Goal: Task Accomplishment & Management: Complete application form

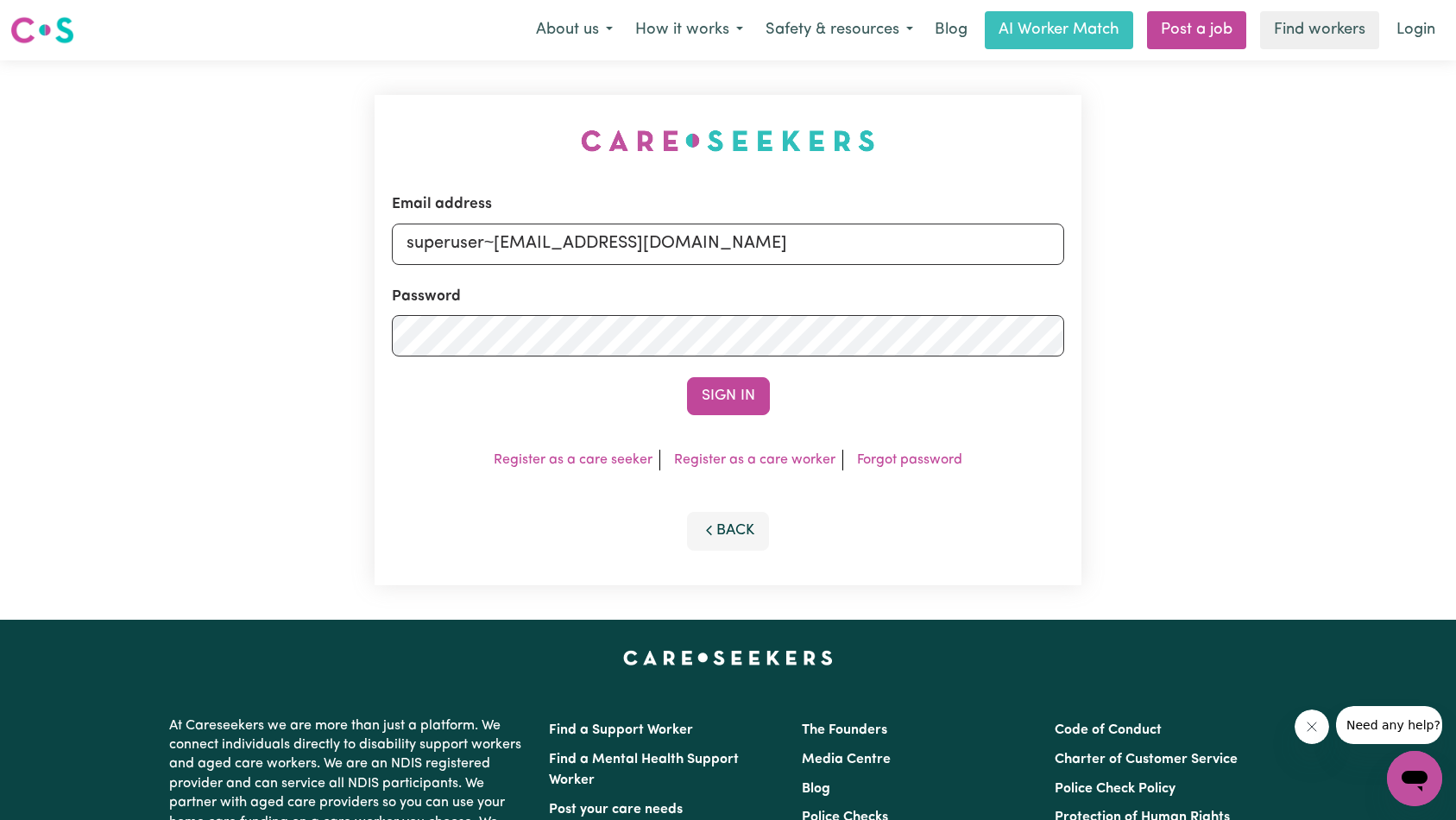
type input "superuser~Jazzdaviesjd@gmail.com"
click at [706, 385] on button "Sign In" at bounding box center [728, 396] width 83 height 38
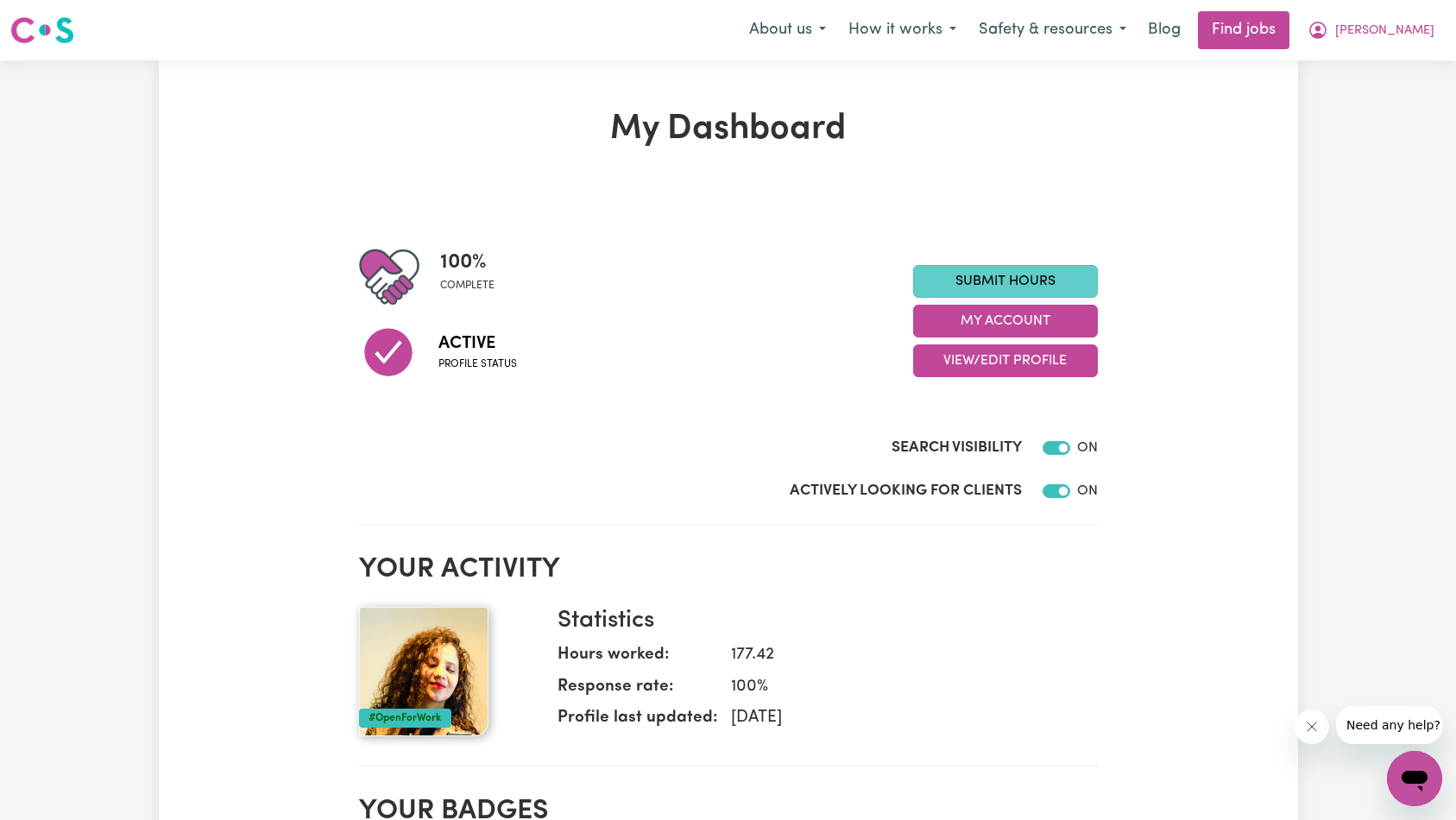
click at [1038, 286] on link "Submit Hours" at bounding box center [1006, 281] width 185 height 33
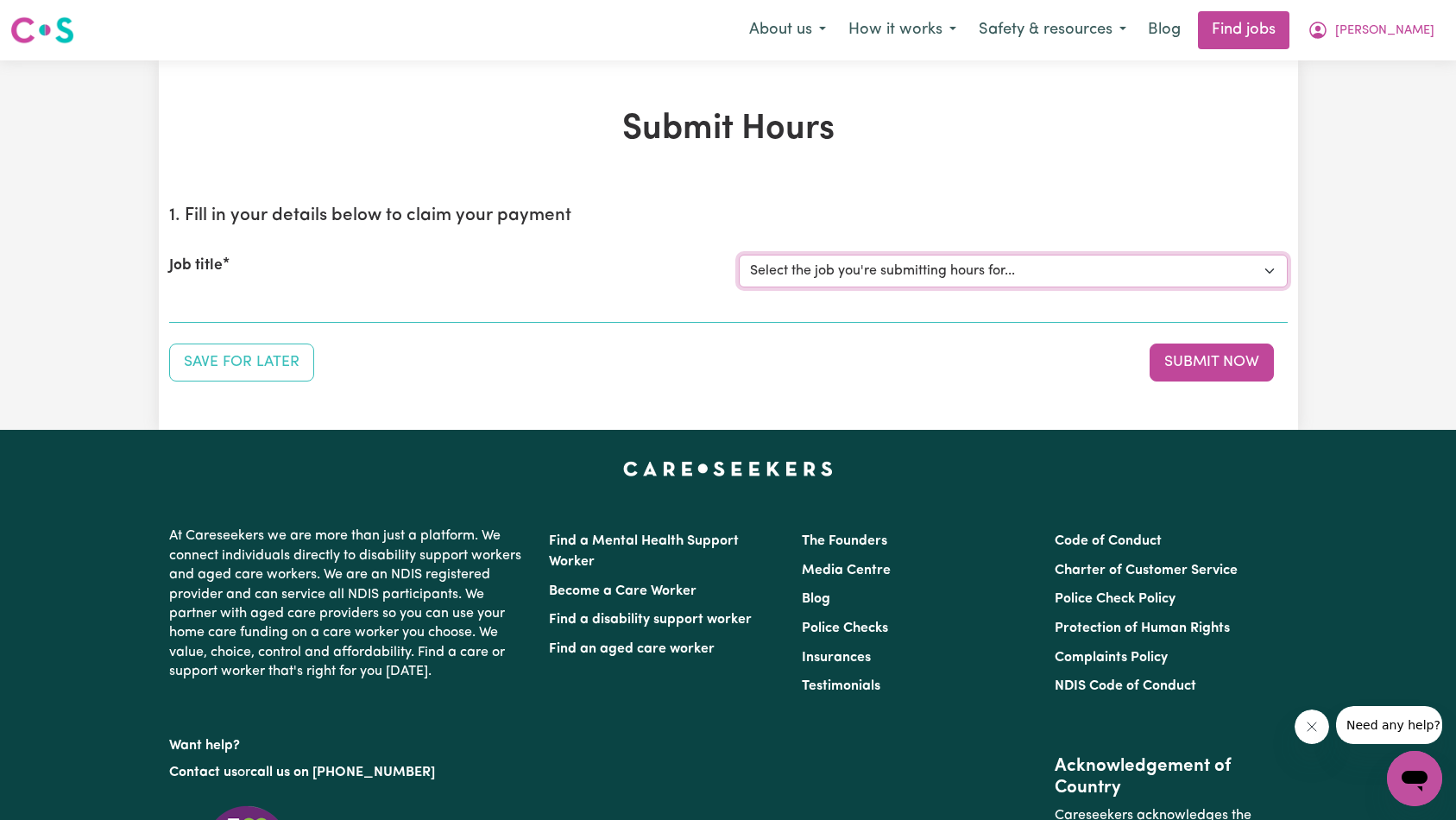
click at [944, 271] on select "Select the job you're submitting hours for... [Sophie Uniting Respite ] Support…" at bounding box center [1014, 271] width 549 height 33
click at [913, 283] on select "Select the job you're submitting hours for... [Sophie Uniting Respite ] Support…" at bounding box center [1014, 271] width 549 height 33
select select "14928"
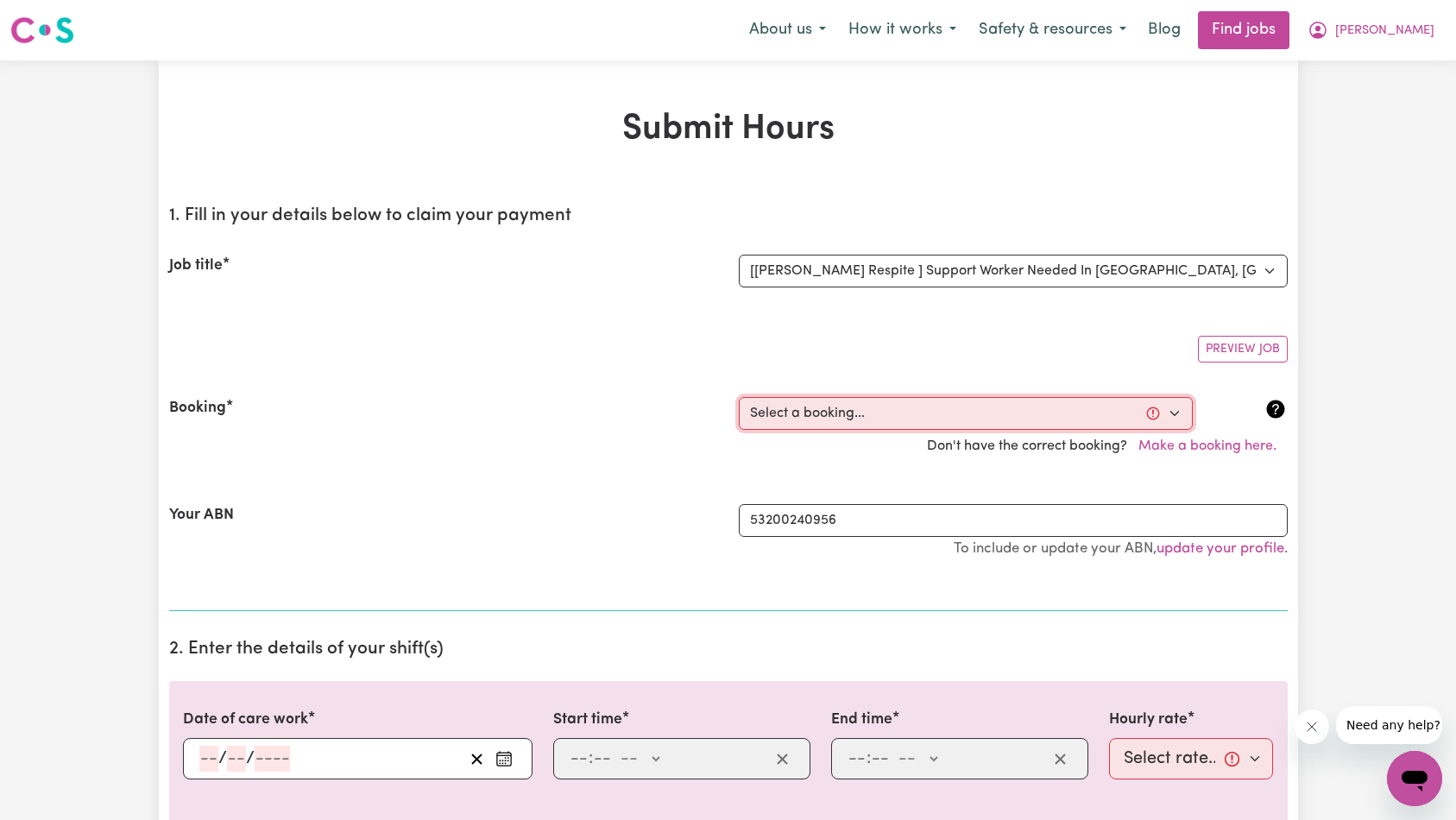
click at [1045, 427] on select "Select a booking... Wed, August 20, 2025 - 10:00pm to 6:00am (ONE-OFF) Thu, Aug…" at bounding box center [966, 413] width 454 height 33
click at [1392, 20] on button "[PERSON_NAME]" at bounding box center [1371, 30] width 149 height 36
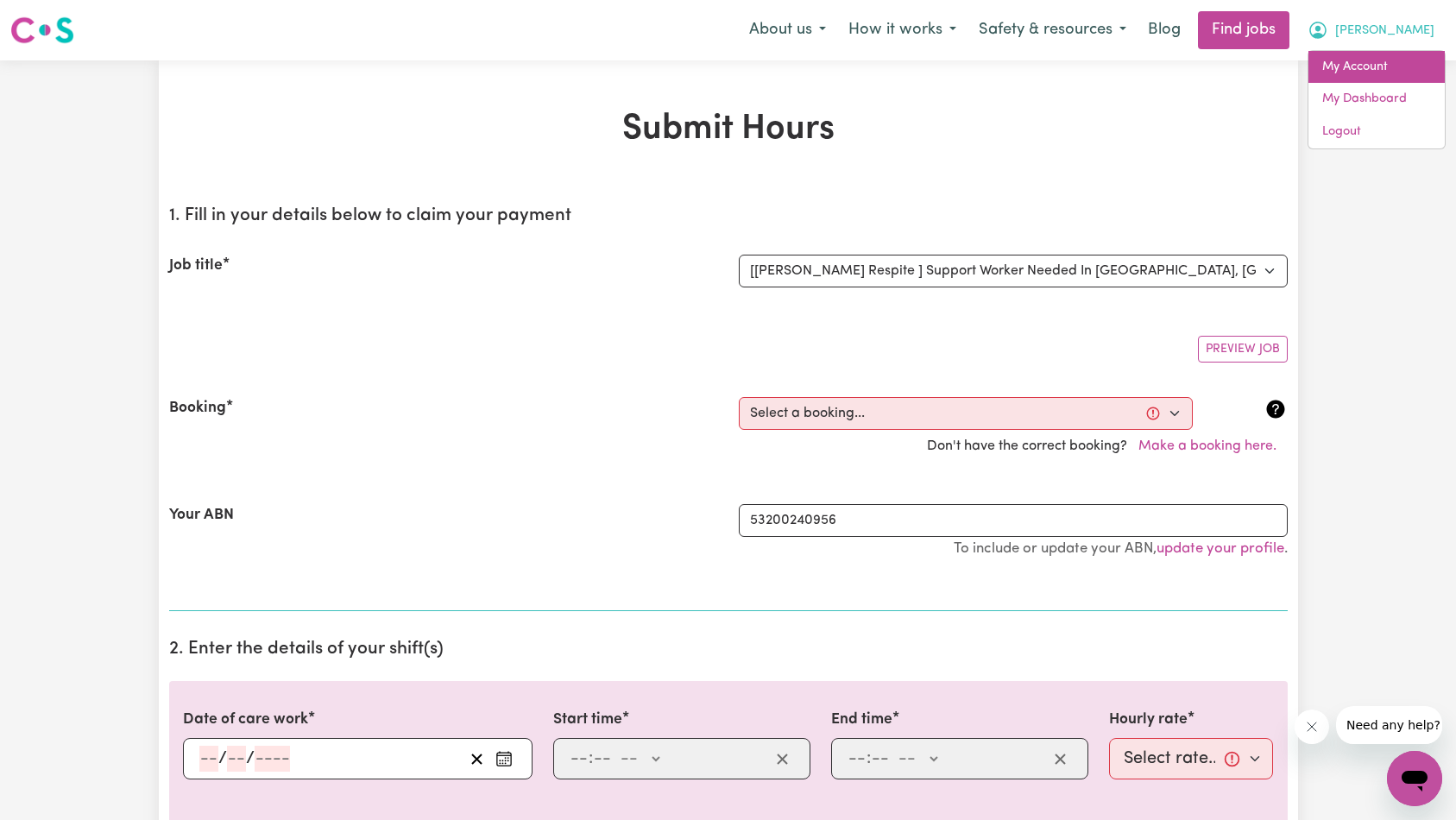
click at [1392, 58] on link "My Account" at bounding box center [1376, 67] width 136 height 33
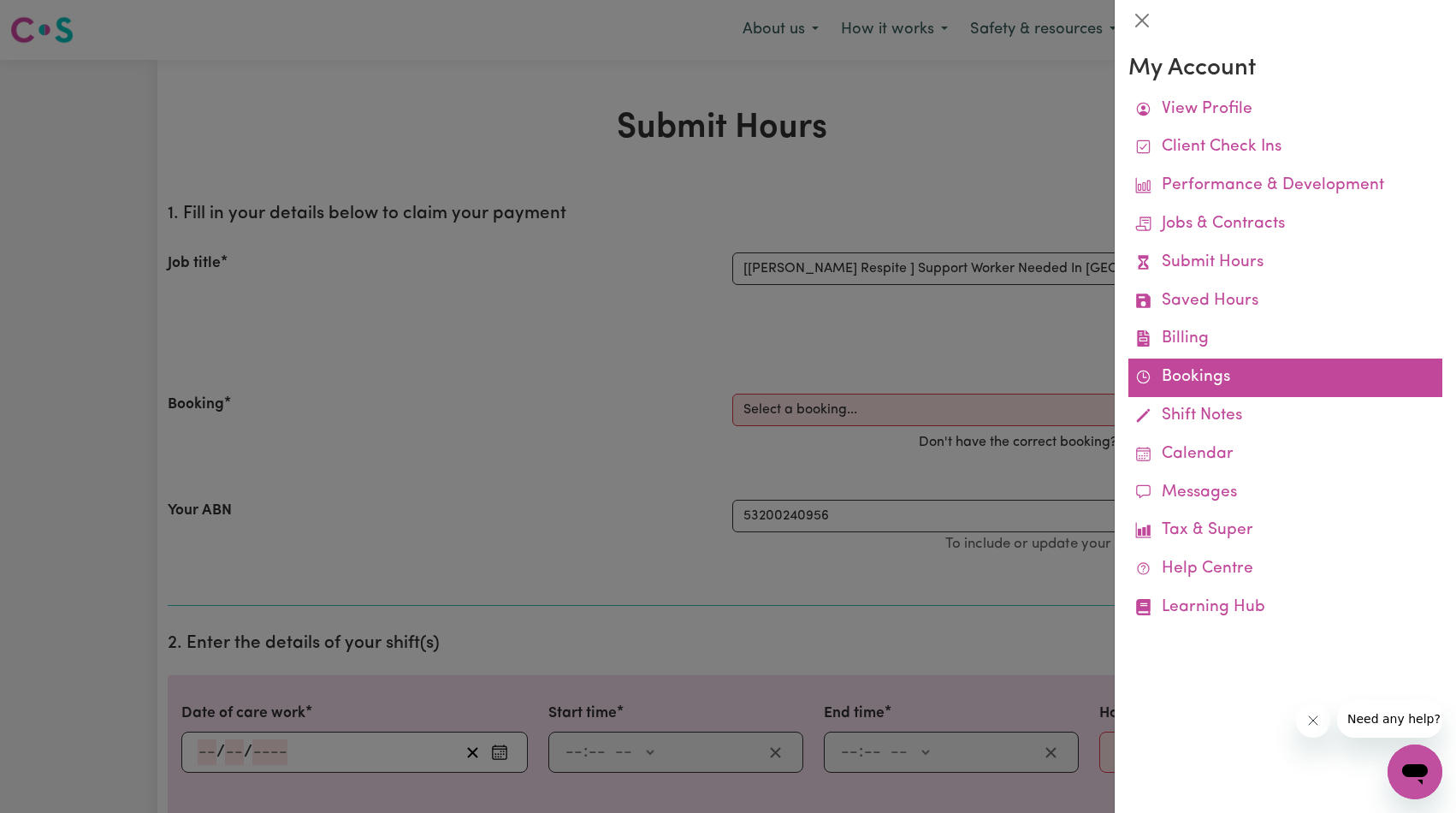
click at [1214, 368] on link "Bookings" at bounding box center [1285, 378] width 314 height 39
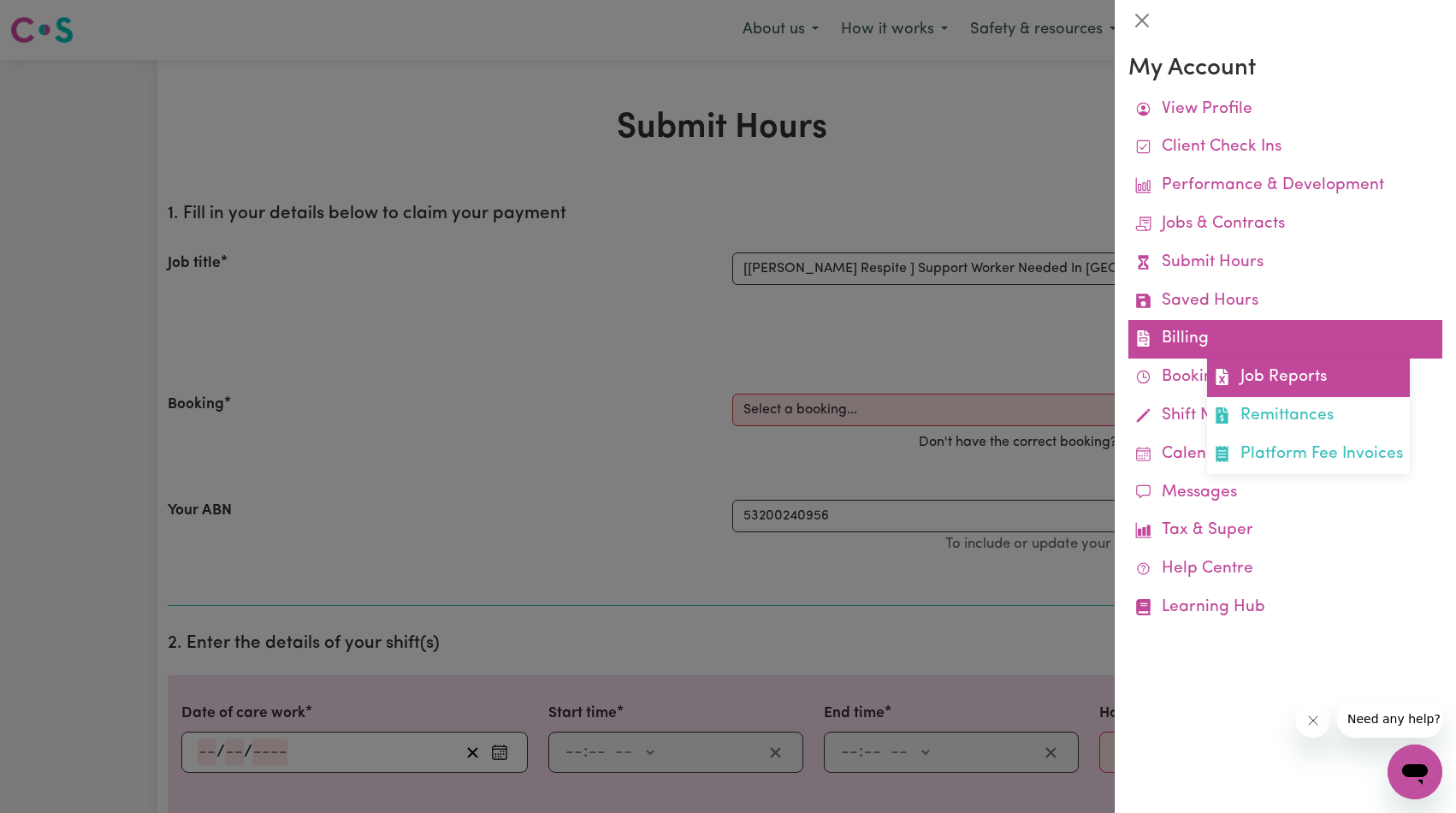
click at [1236, 364] on link "Job Reports" at bounding box center [1309, 378] width 203 height 39
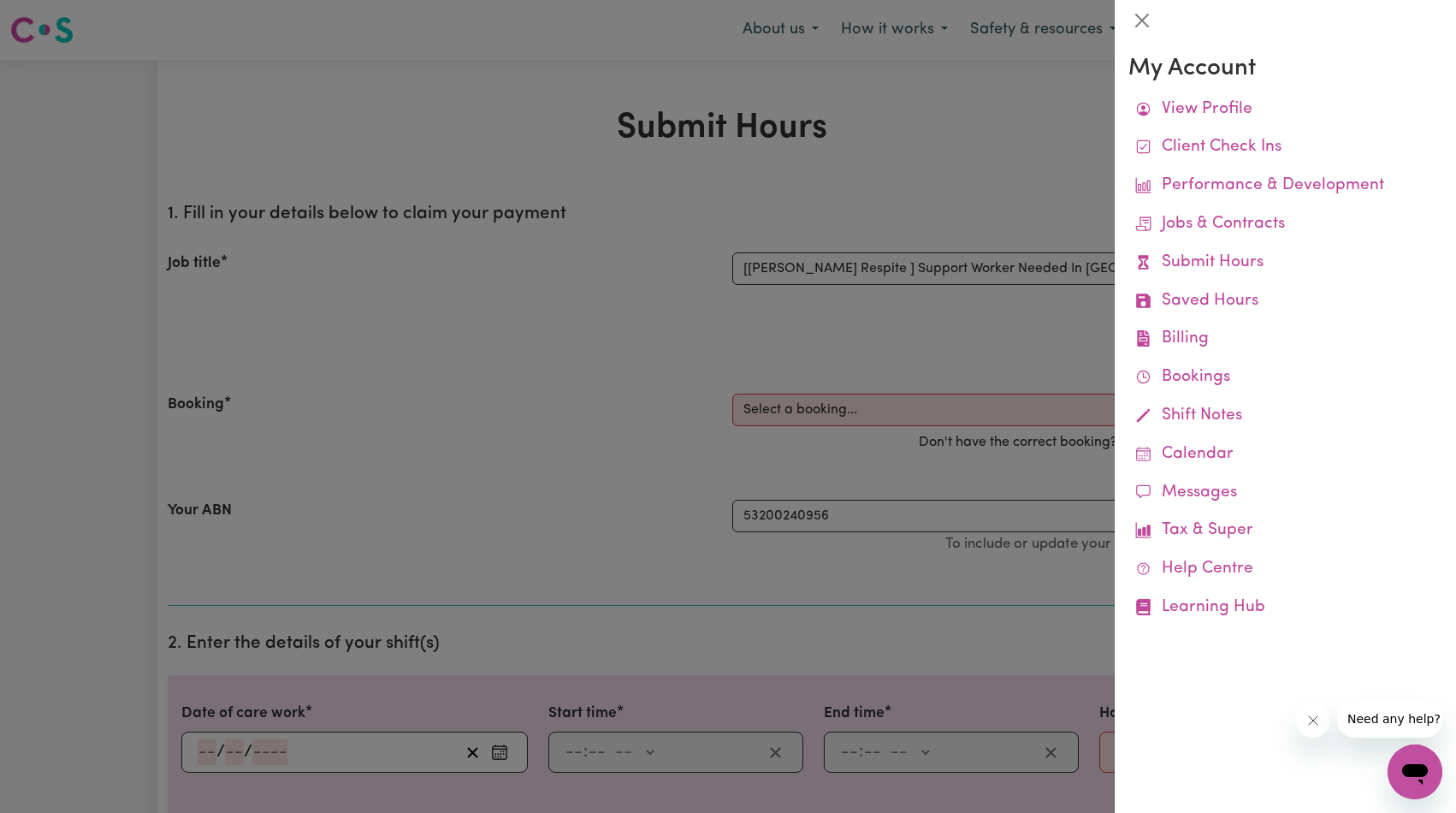
click at [981, 205] on div at bounding box center [728, 406] width 1456 height 813
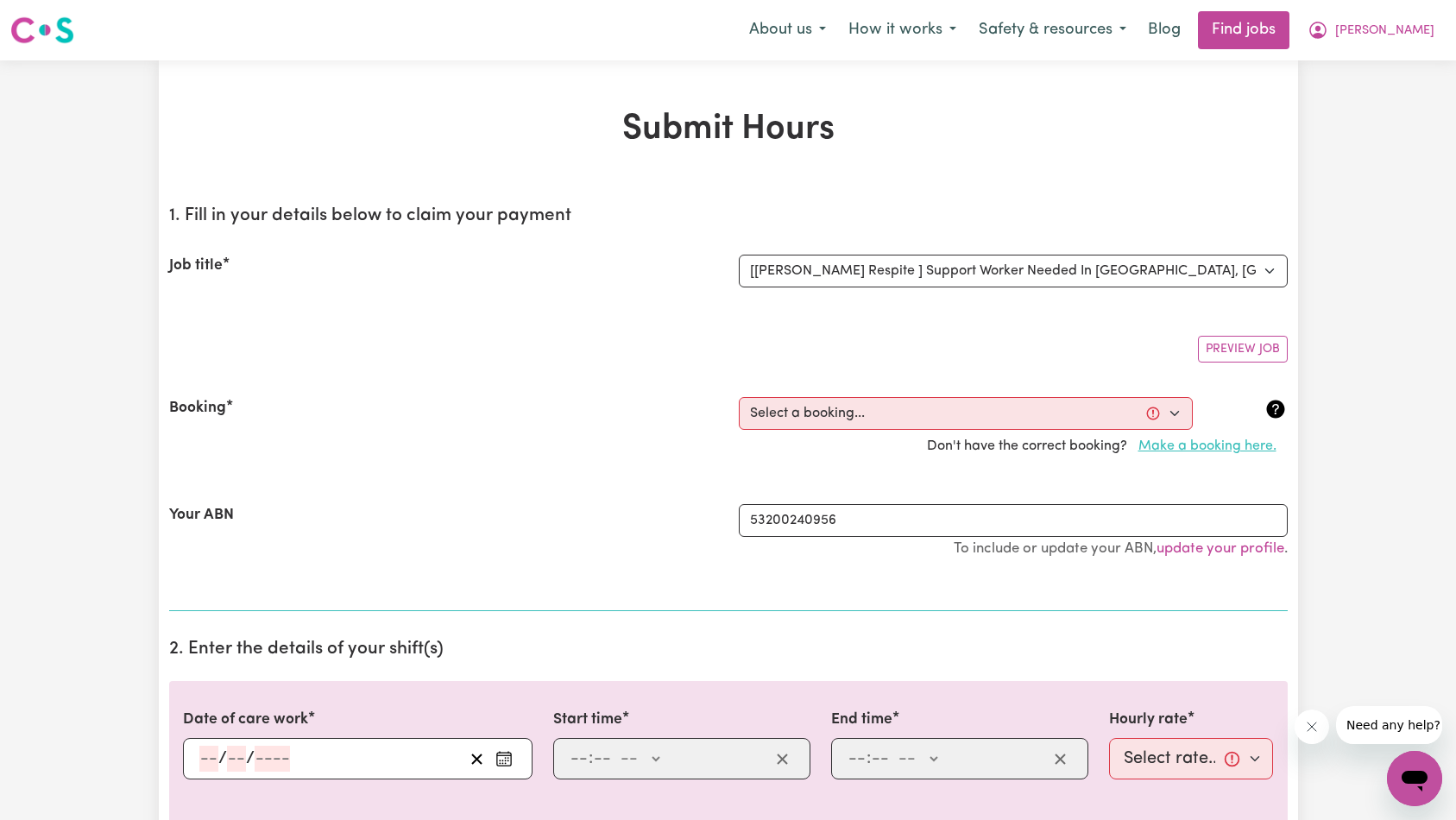
click at [1202, 444] on button "Make a booking here." at bounding box center [1207, 446] width 161 height 33
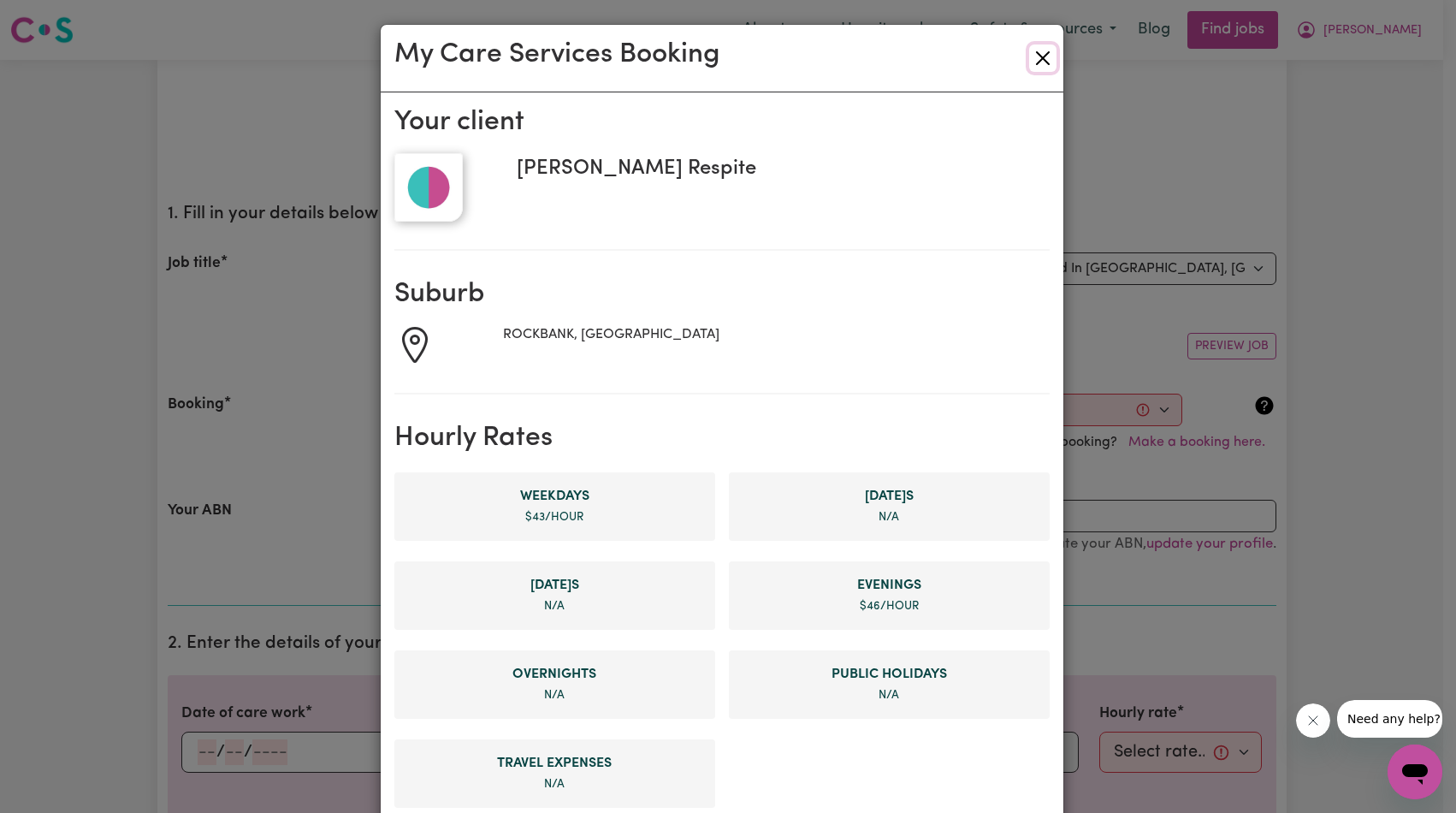
click at [1039, 63] on button "Close" at bounding box center [1043, 58] width 27 height 27
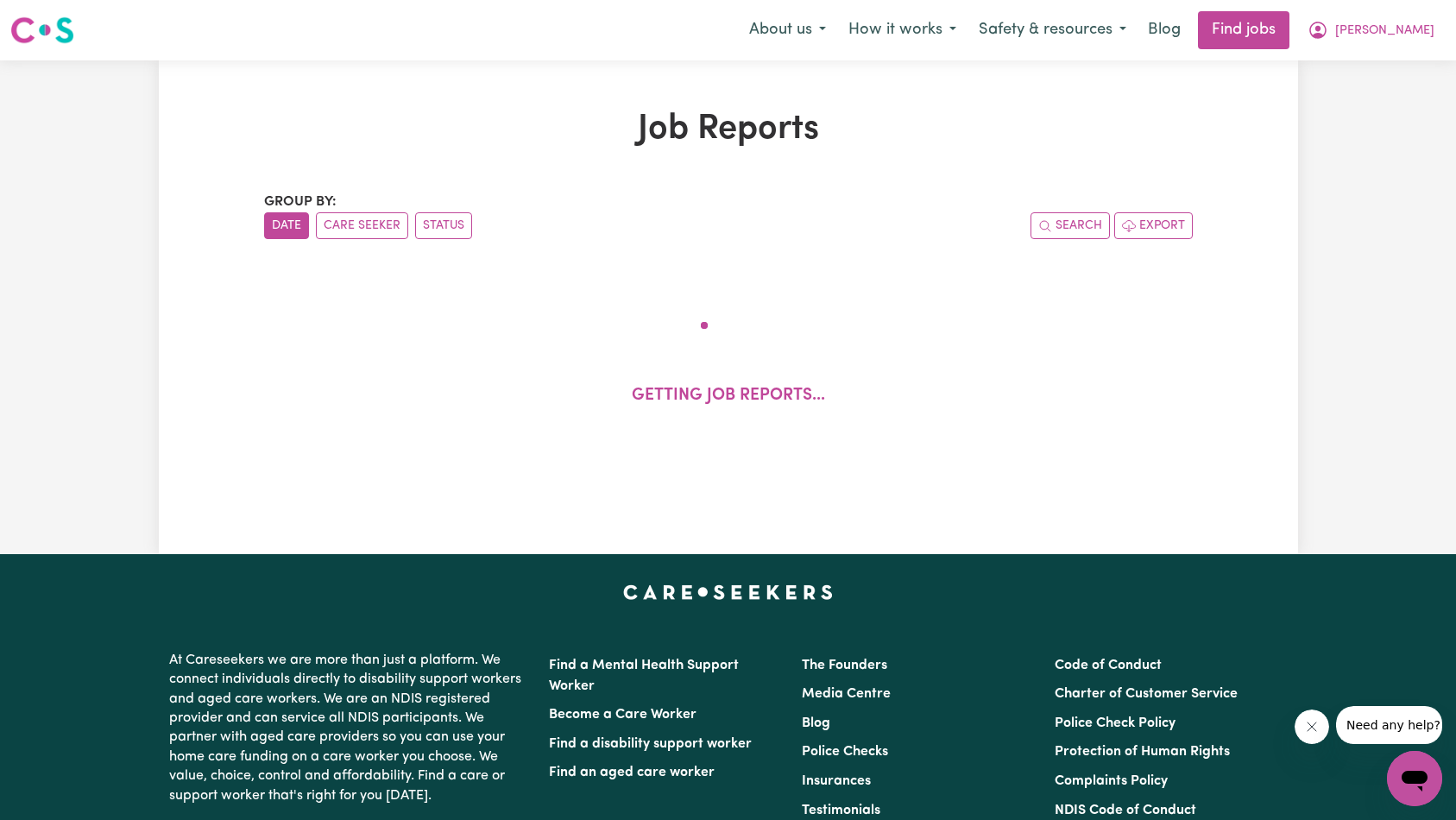
click at [850, 186] on div "Job Reports Group by: Date Care Seeker Status Search Export Getting job reports…" at bounding box center [728, 307] width 950 height 397
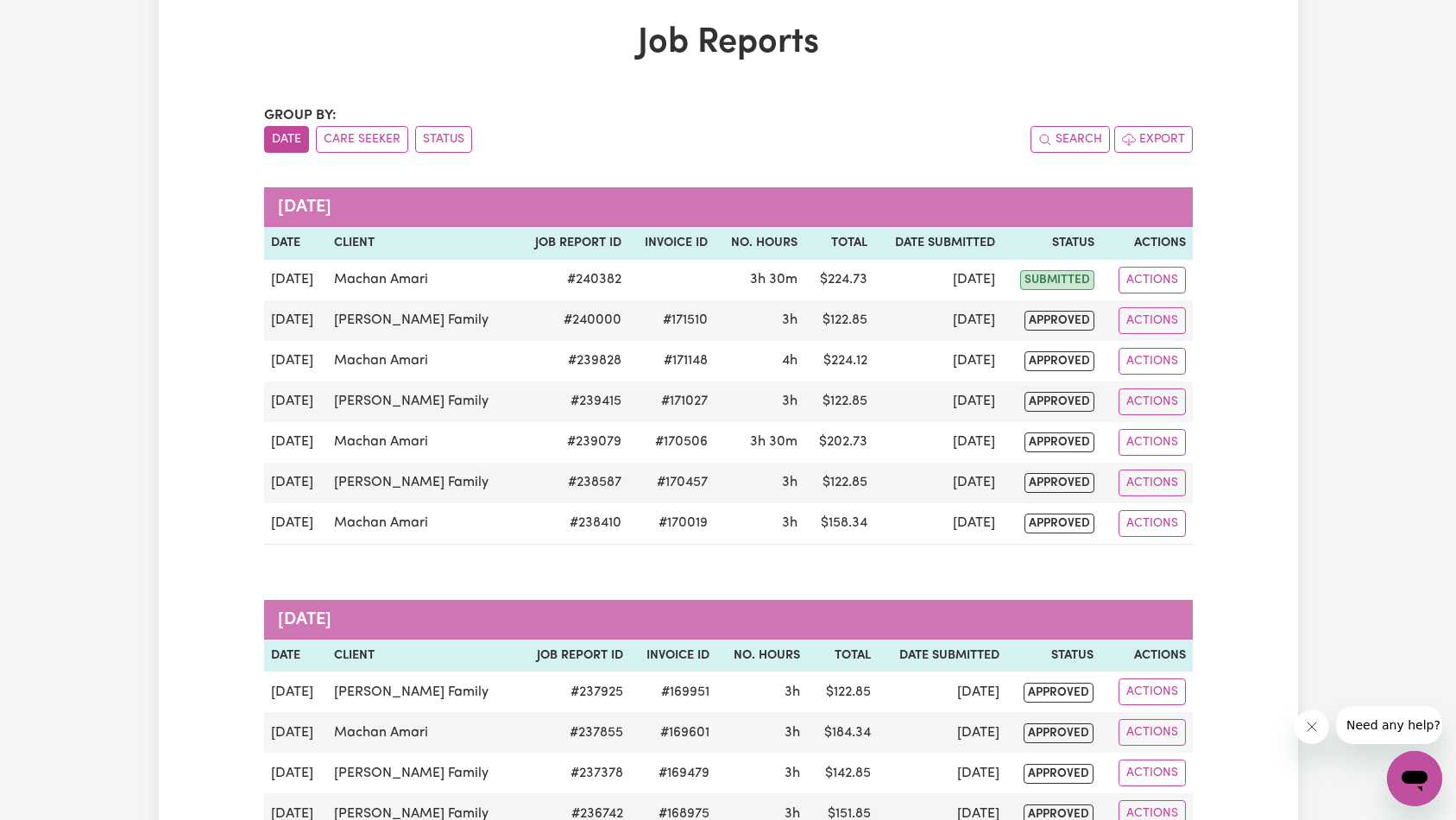
scroll to position [65, 0]
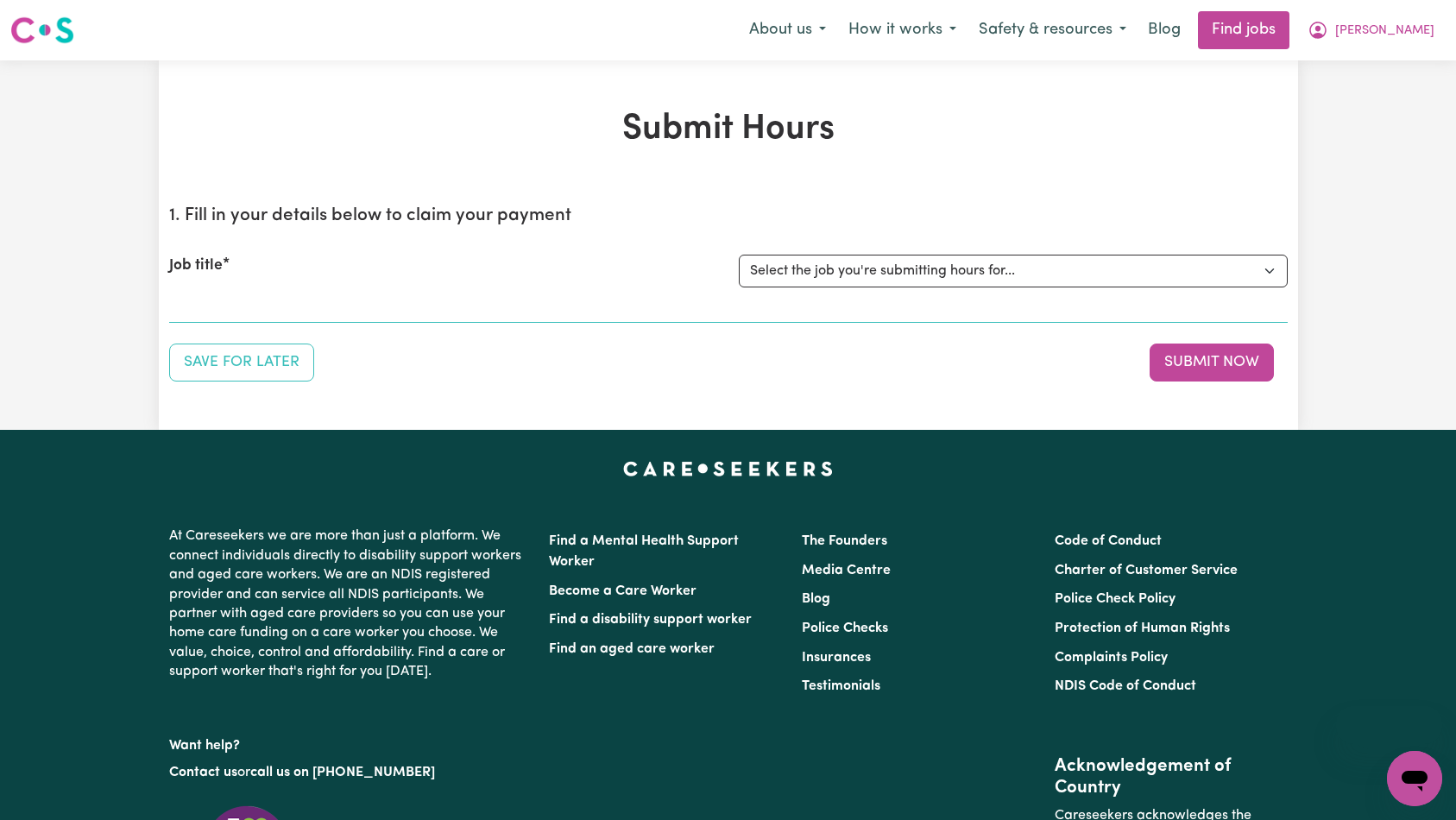
click at [854, 291] on div "Job title Select the job you're submitting hours for... [Sophie Uniting Respite…" at bounding box center [728, 271] width 1118 height 75
click at [867, 272] on select "Select the job you're submitting hours for... [Sophie Uniting Respite ] Support…" at bounding box center [1014, 271] width 549 height 33
select select "14928"
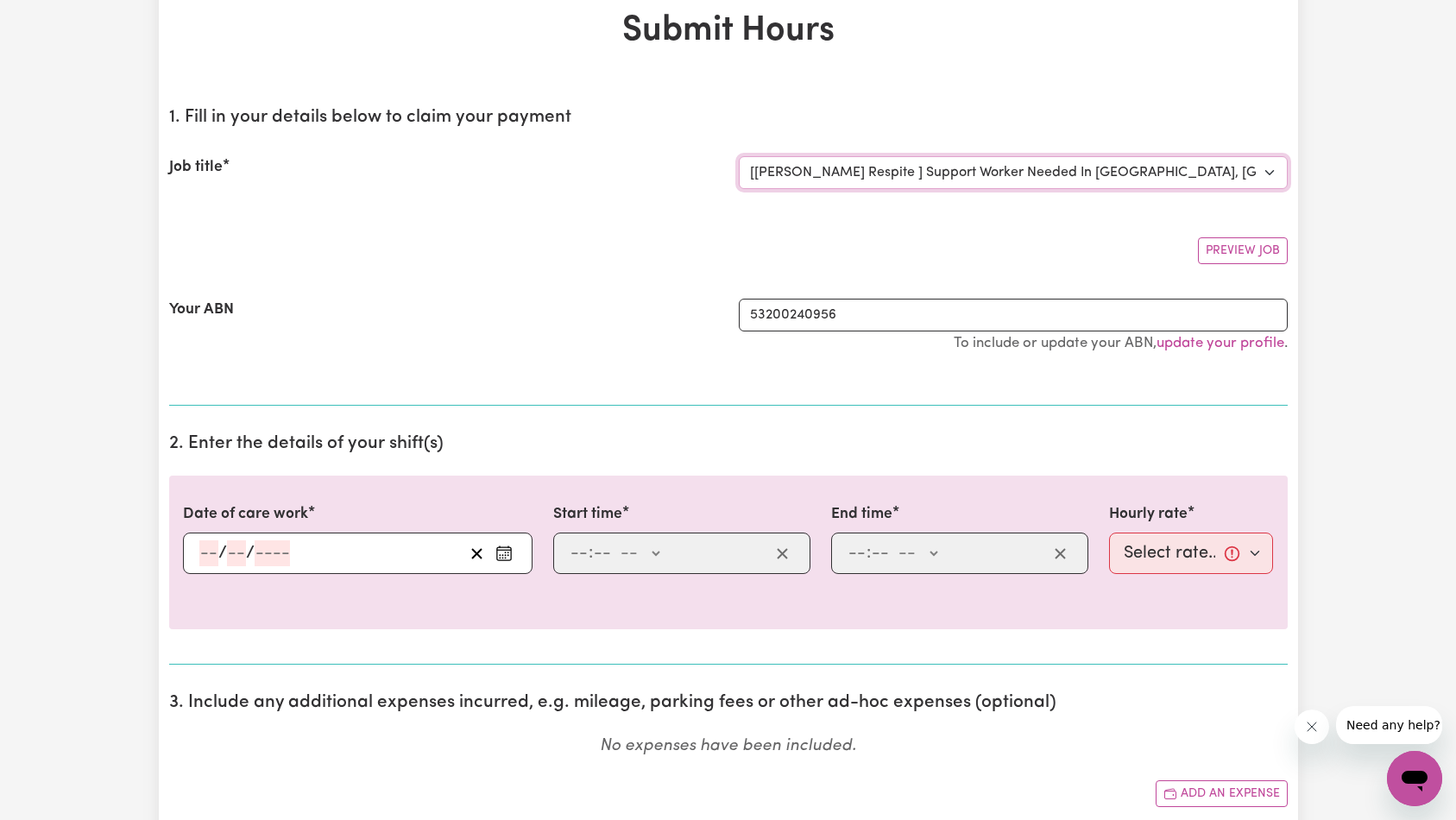
scroll to position [121, 0]
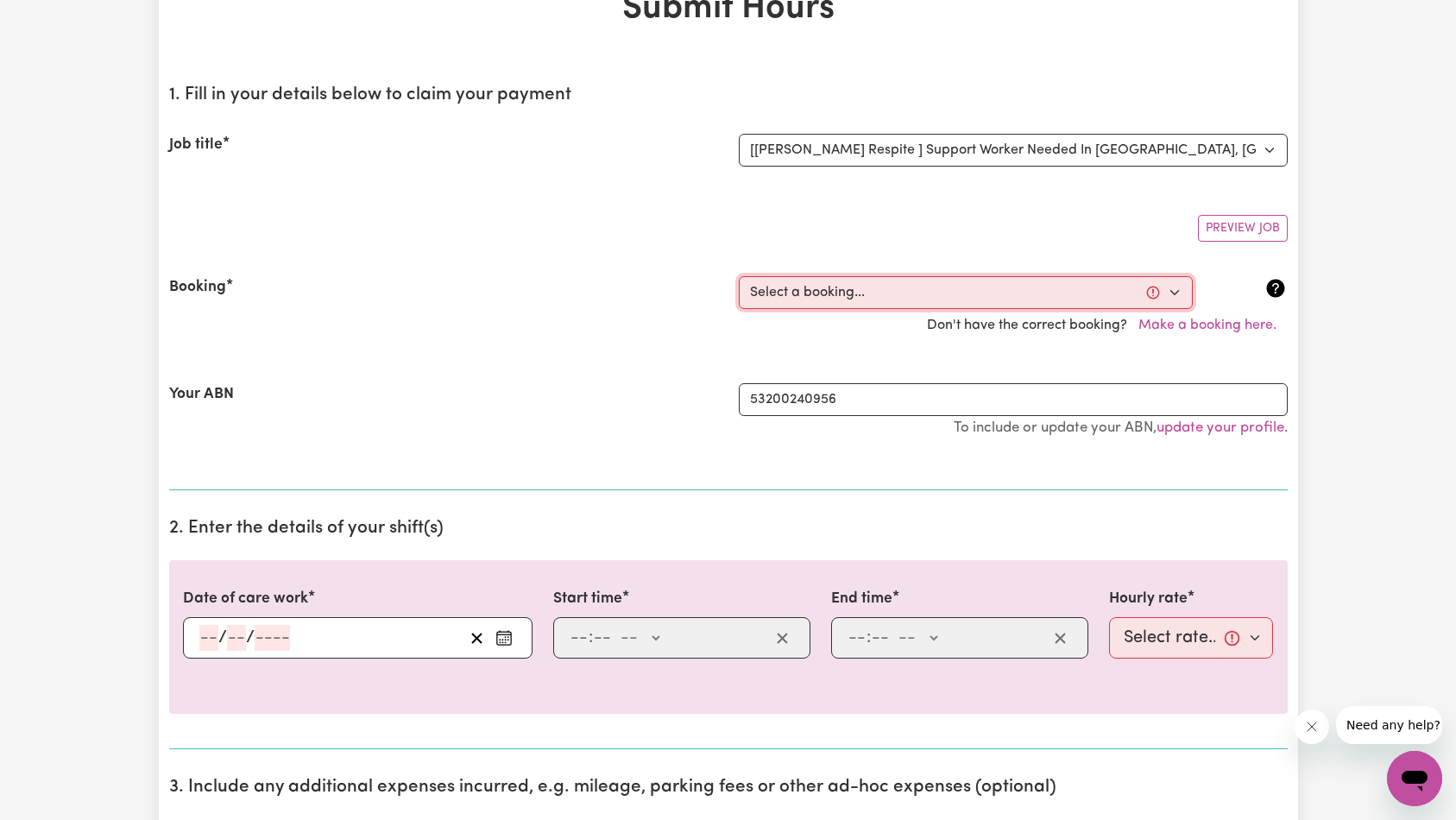
click at [819, 296] on select "Select a booking... Wed, August 20, 2025 - 10:00pm to 6:00am (ONE-OFF) Thu, Aug…" at bounding box center [966, 292] width 454 height 33
select select "359201"
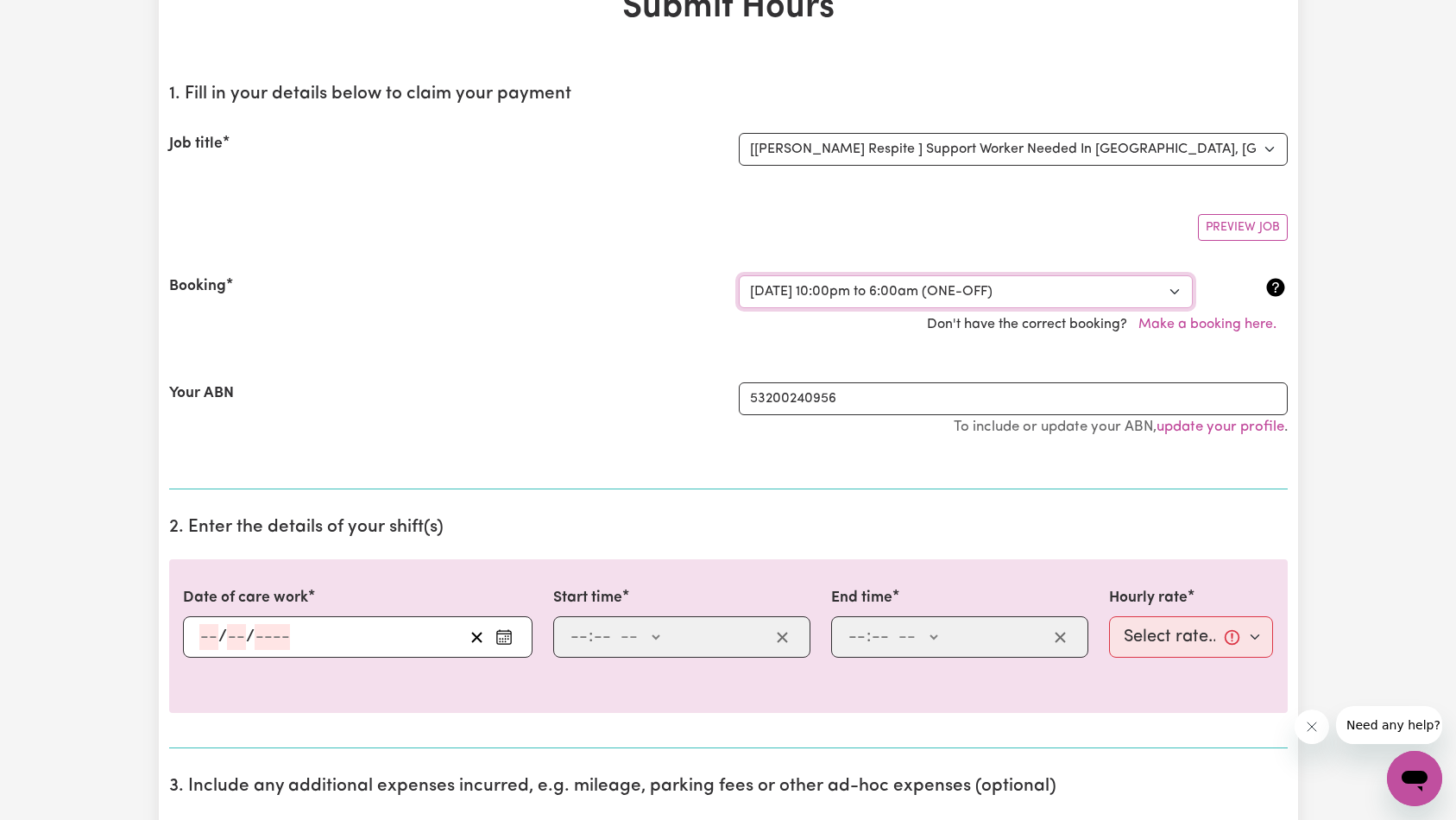
scroll to position [498, 0]
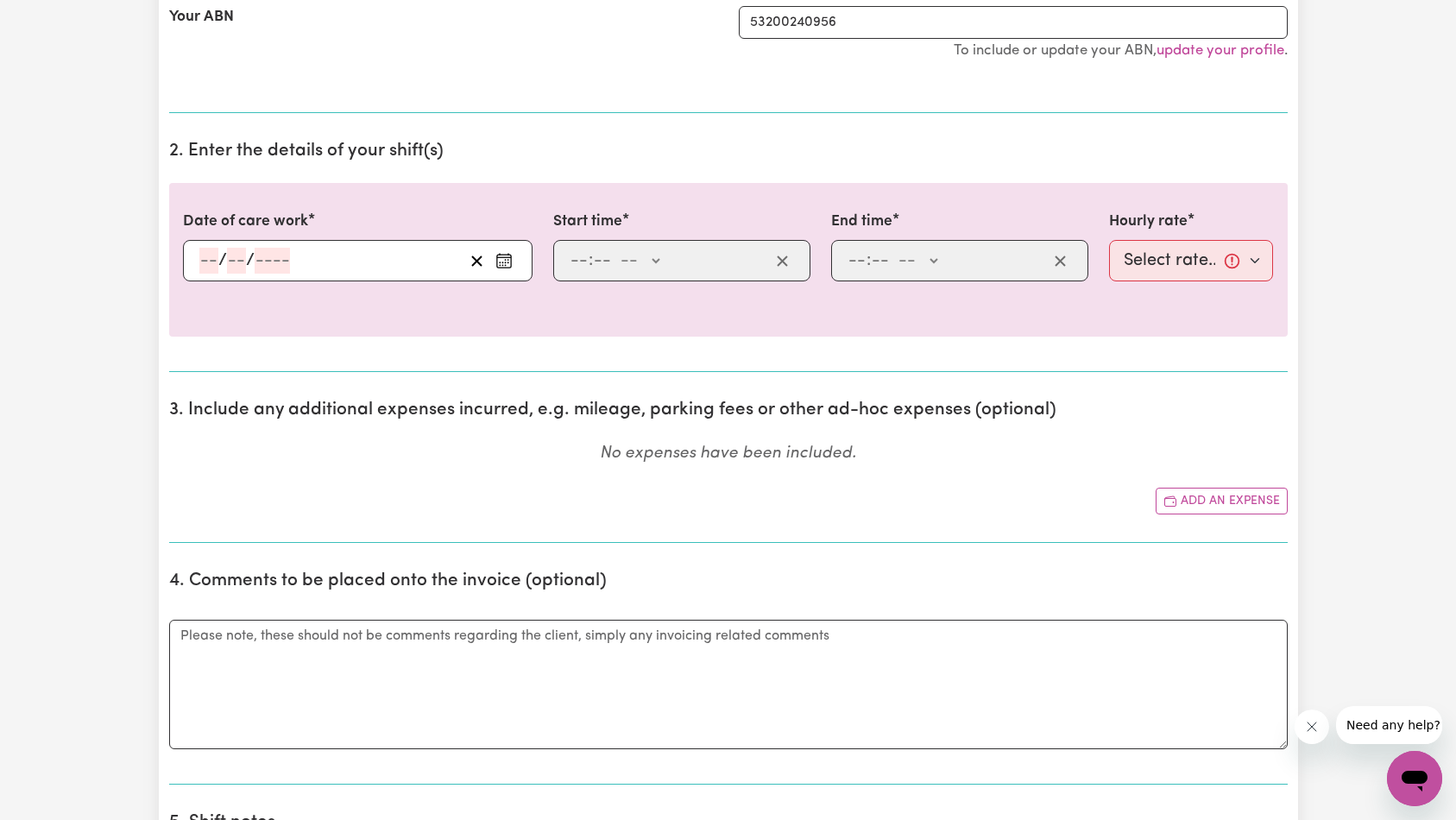
click at [273, 283] on div at bounding box center [728, 295] width 1091 height 28
click at [274, 267] on input "number" at bounding box center [273, 260] width 36 height 26
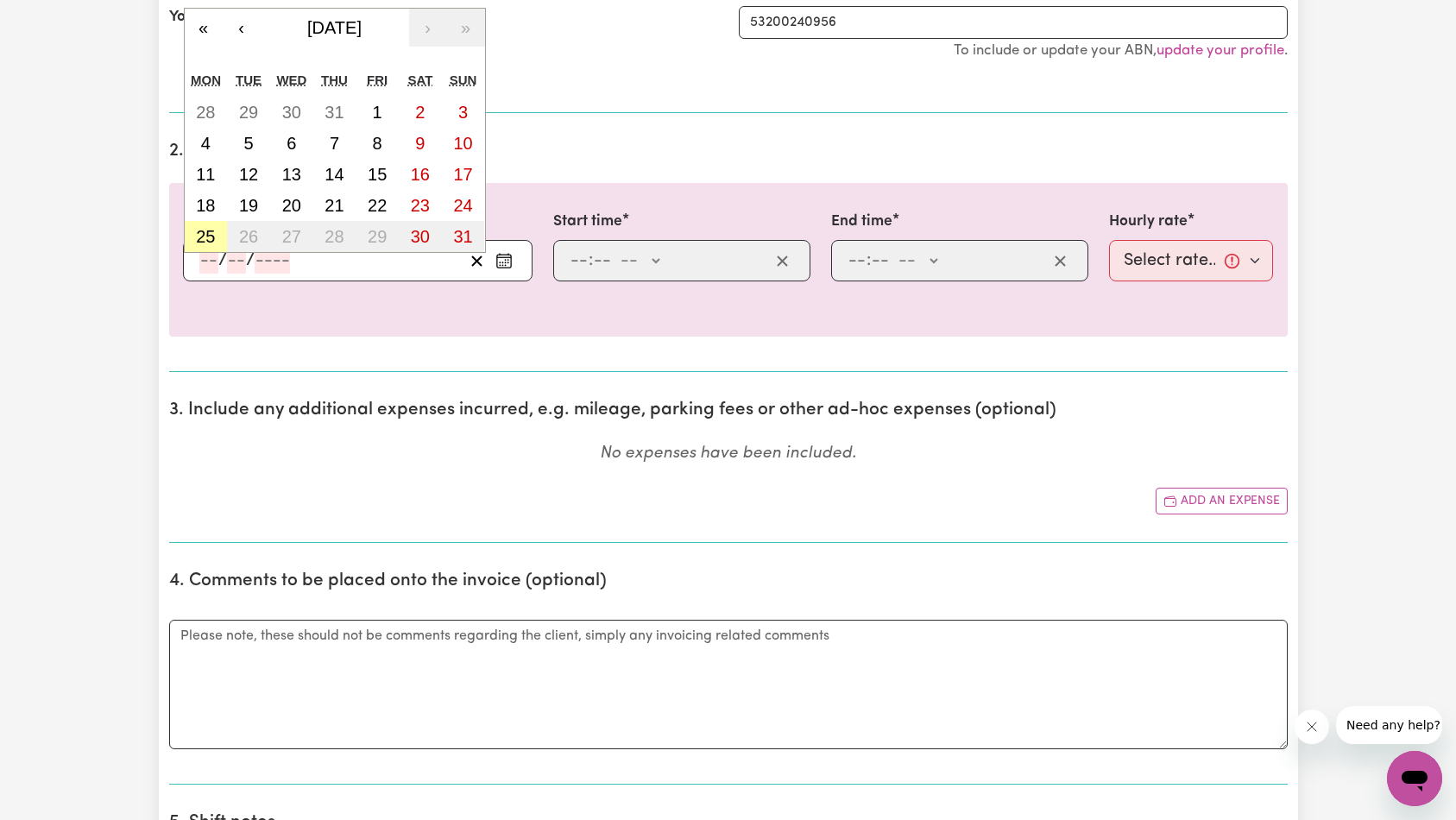
click at [217, 231] on button "25" at bounding box center [206, 236] width 44 height 31
type input "2025-08-25"
type input "25"
type input "8"
type input "2025"
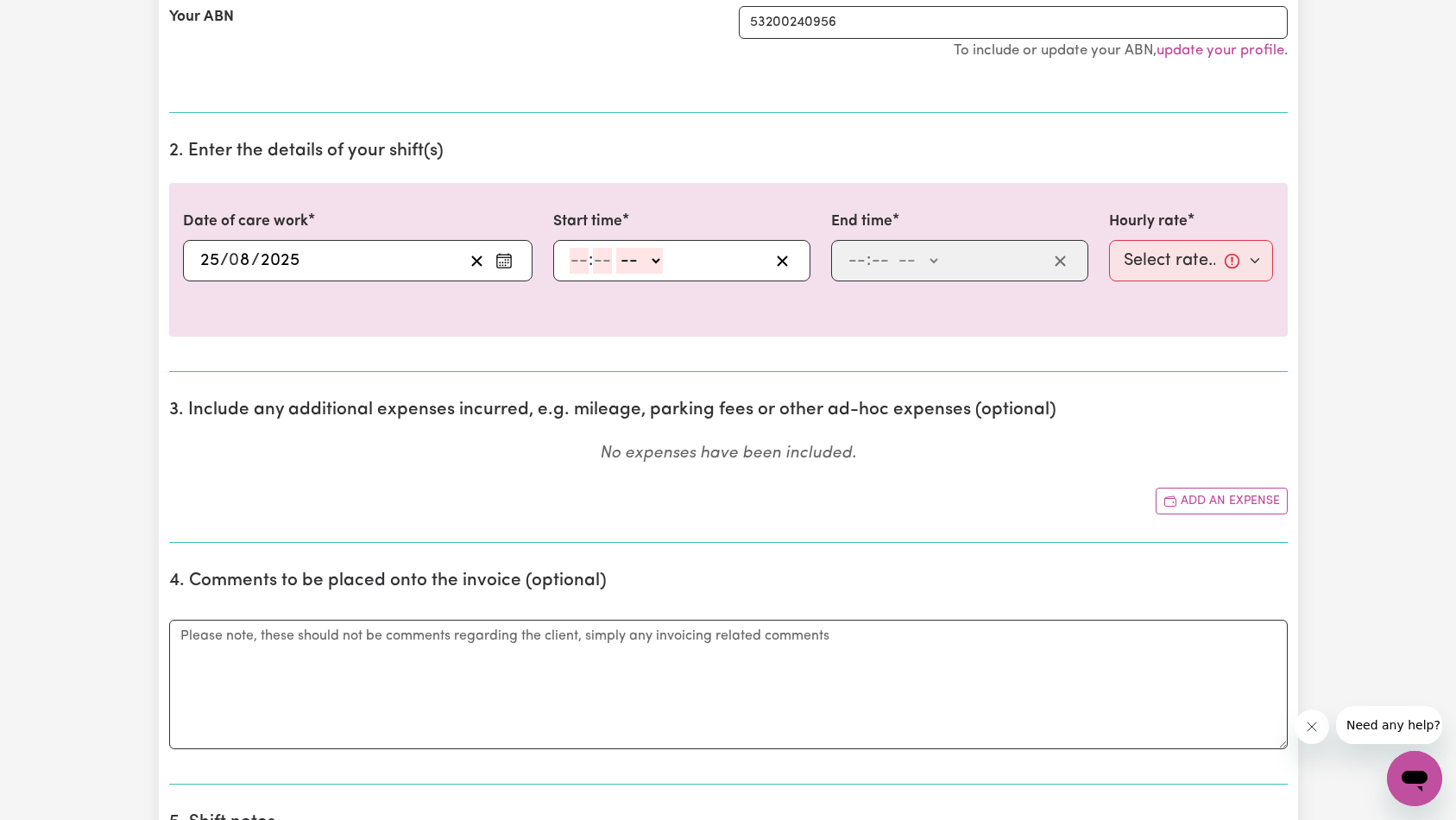
click at [568, 264] on div ": -- AM PM" at bounding box center [668, 260] width 201 height 26
type input "7"
type input "0"
select select "am"
type input "07:00"
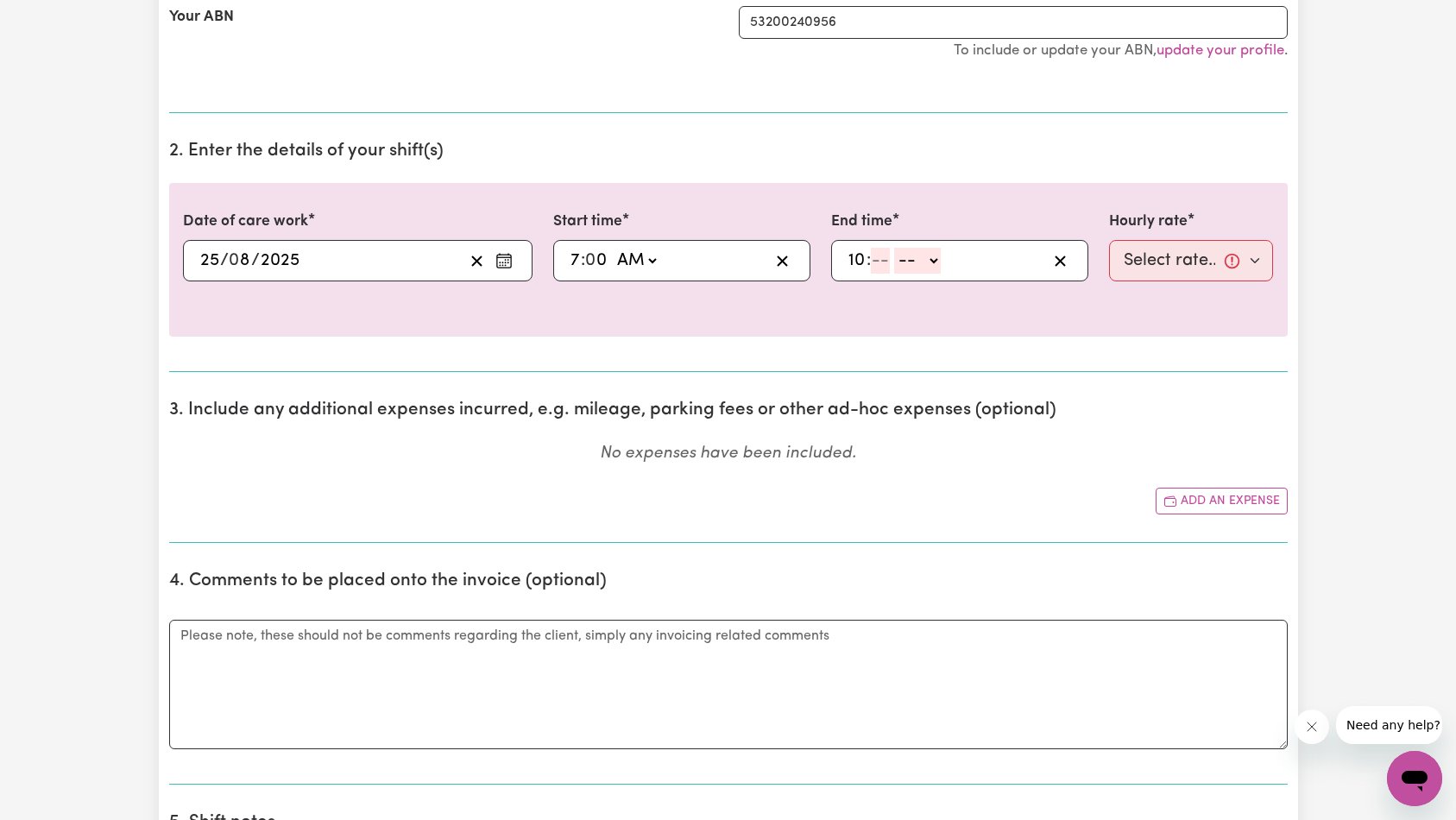
type input "10"
type input "2"
select select "am"
type input "10:02"
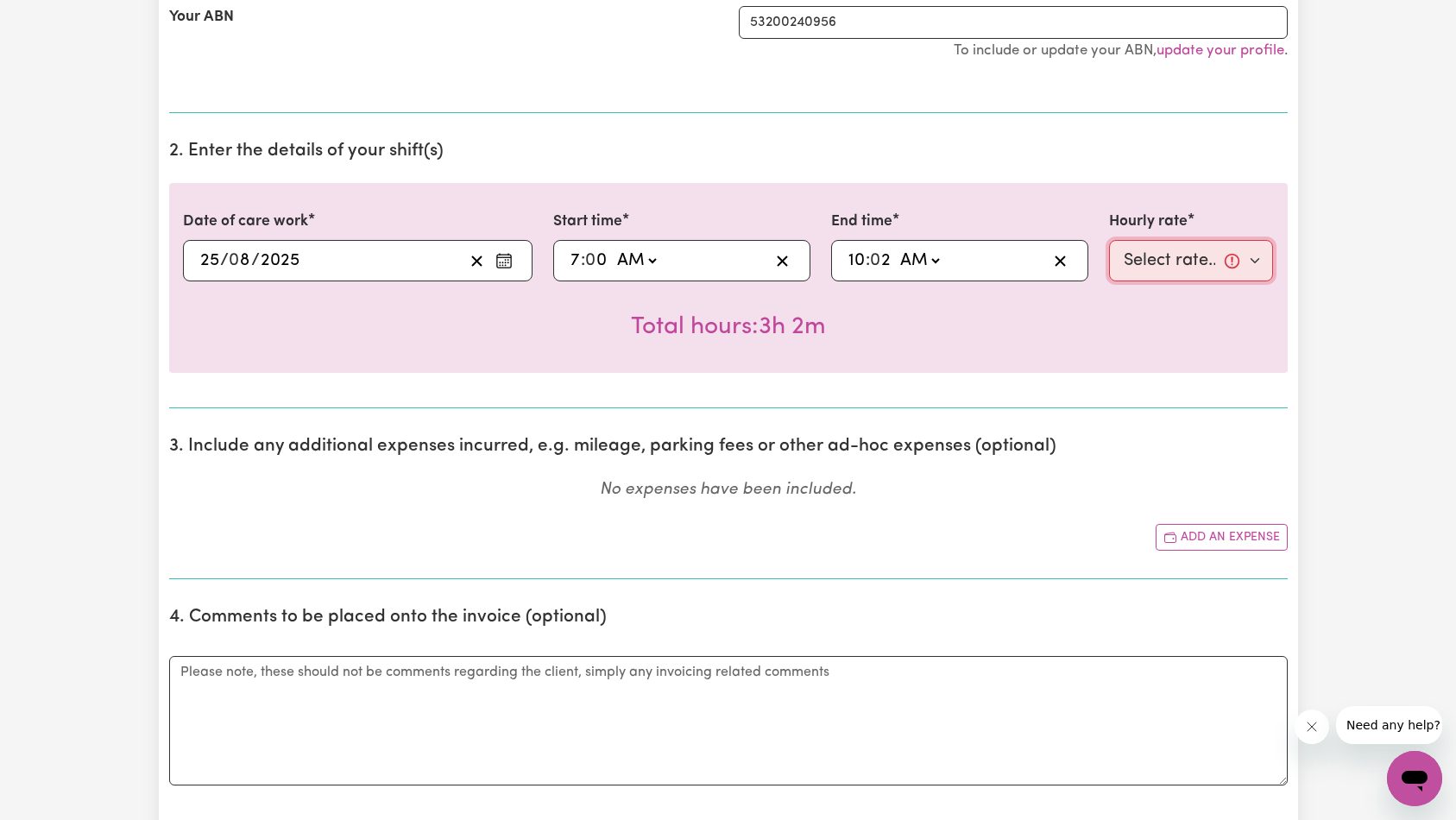
click at [1197, 249] on select "Select rate... $43.00 (Weekday) $46.00 (Evening Care)" at bounding box center [1191, 260] width 165 height 42
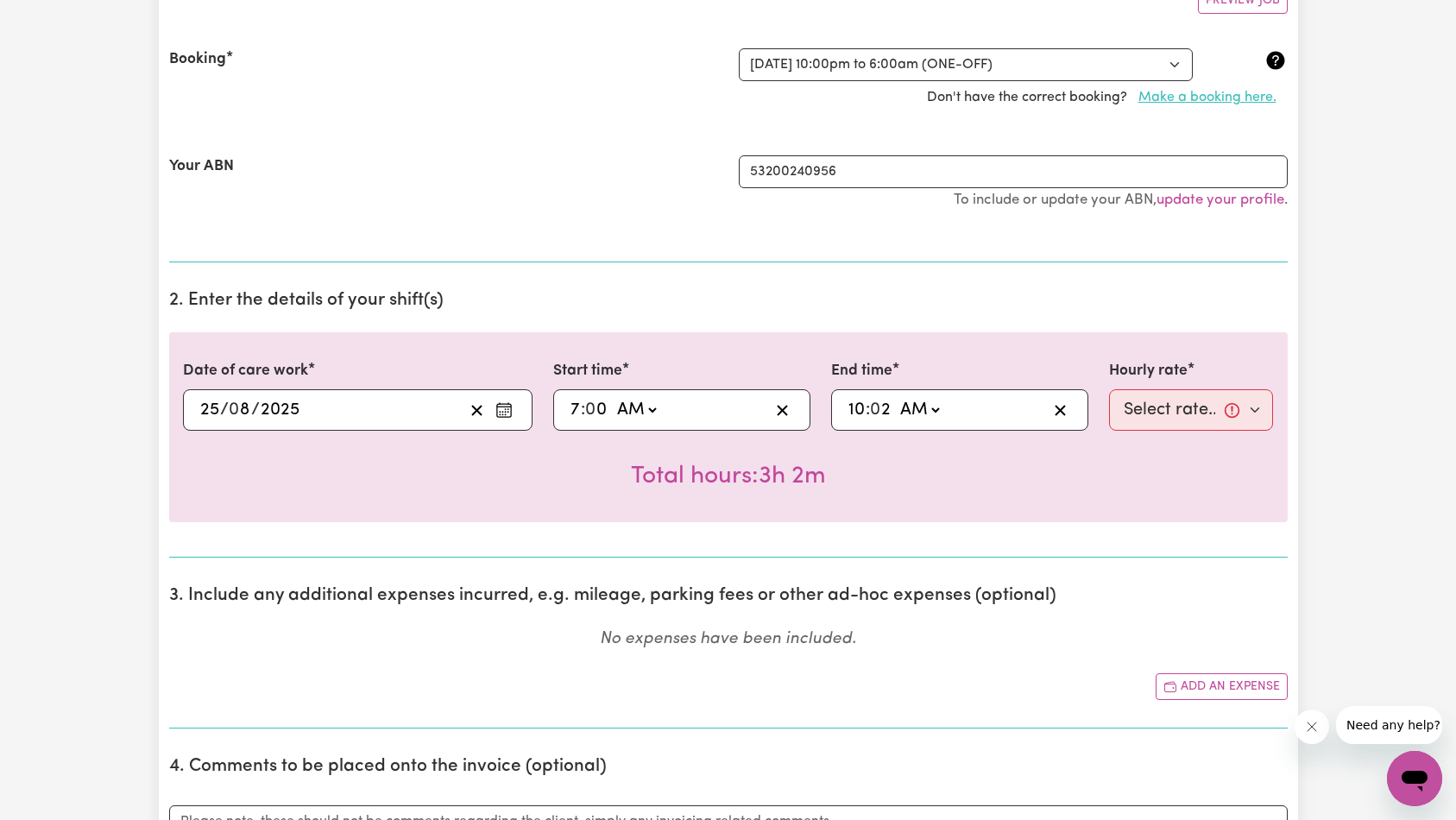
click at [1226, 100] on button "Make a booking here." at bounding box center [1207, 97] width 161 height 33
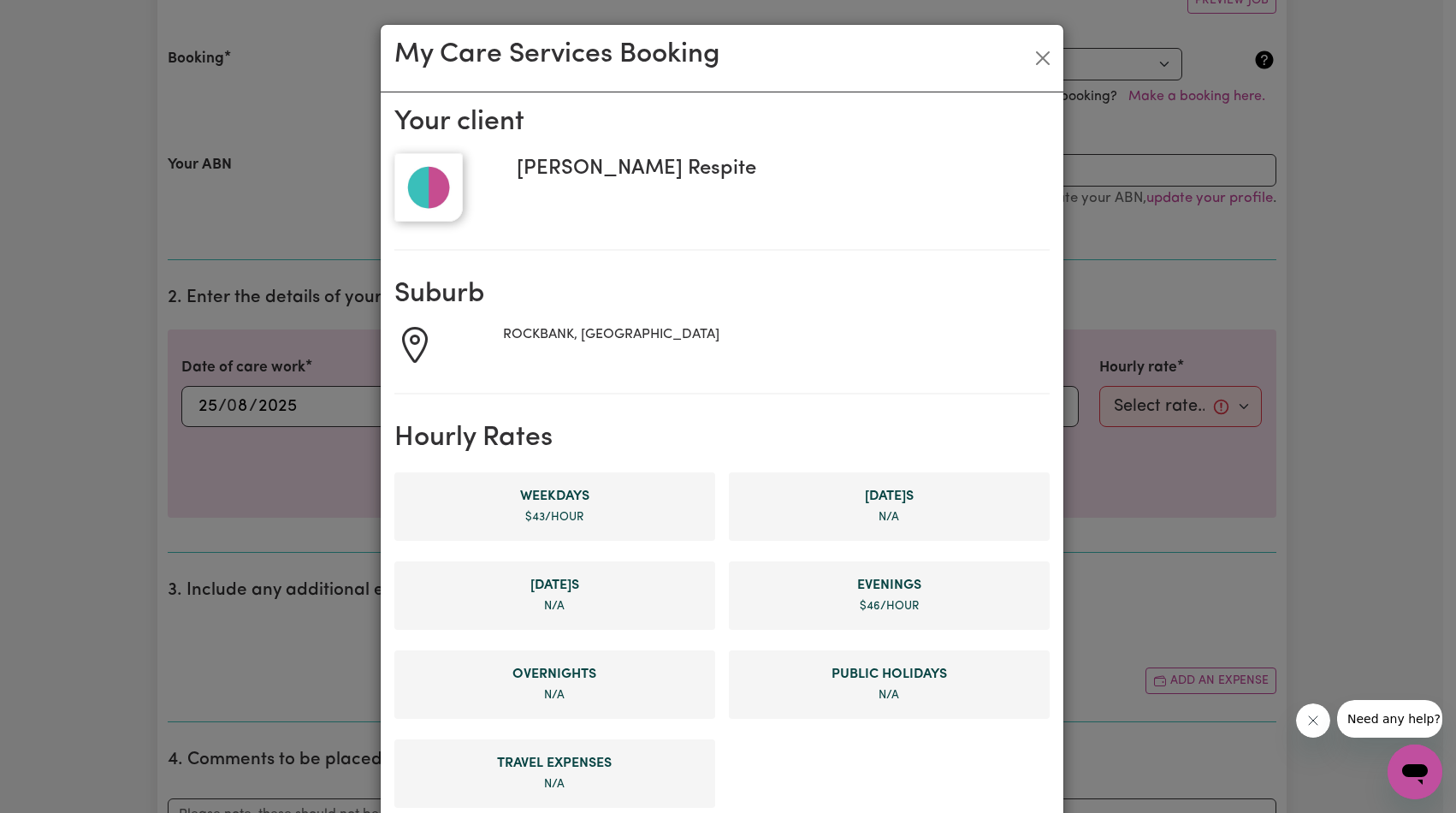
scroll to position [848, 0]
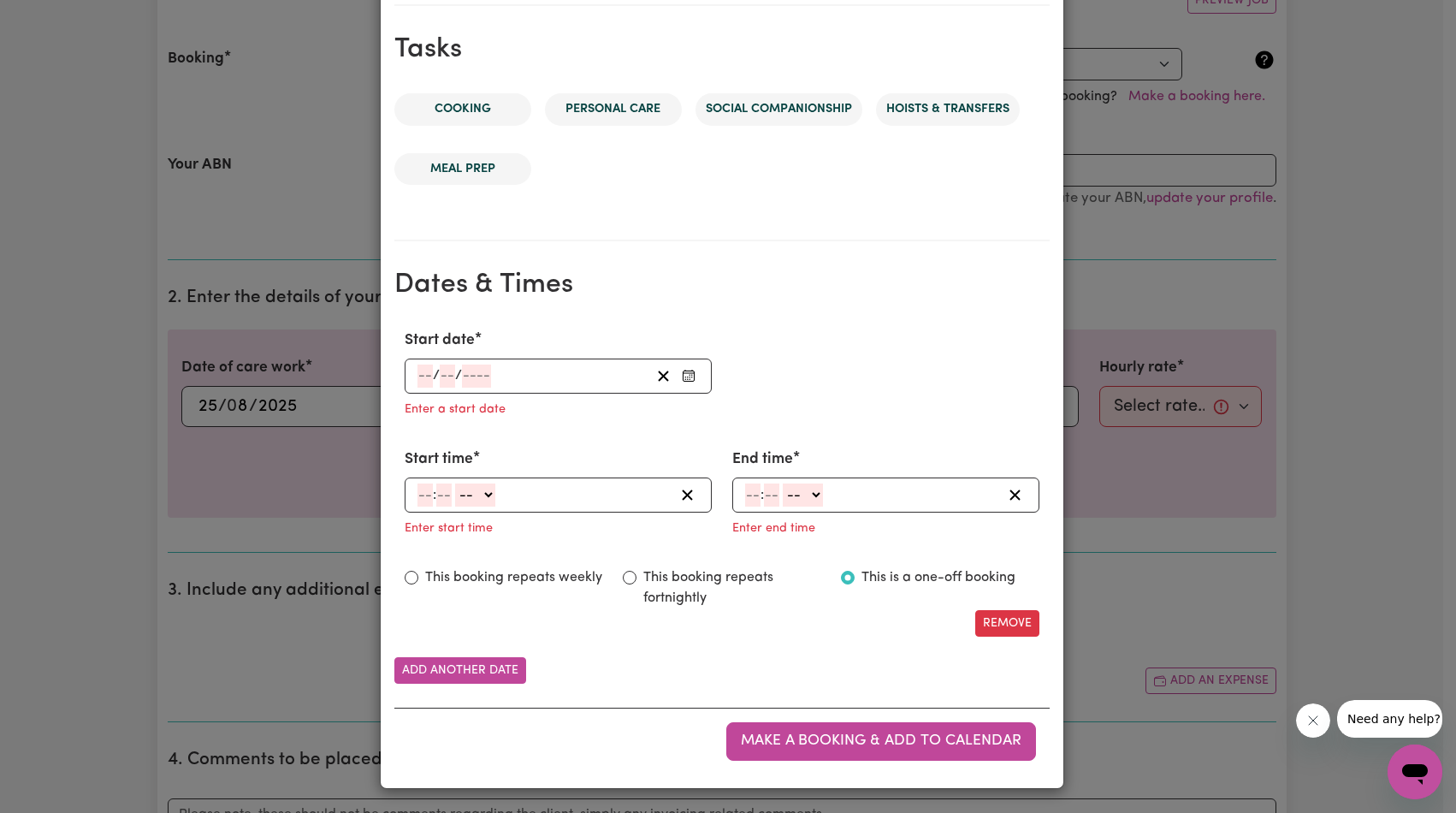
click at [501, 377] on div "/ /" at bounding box center [533, 376] width 234 height 23
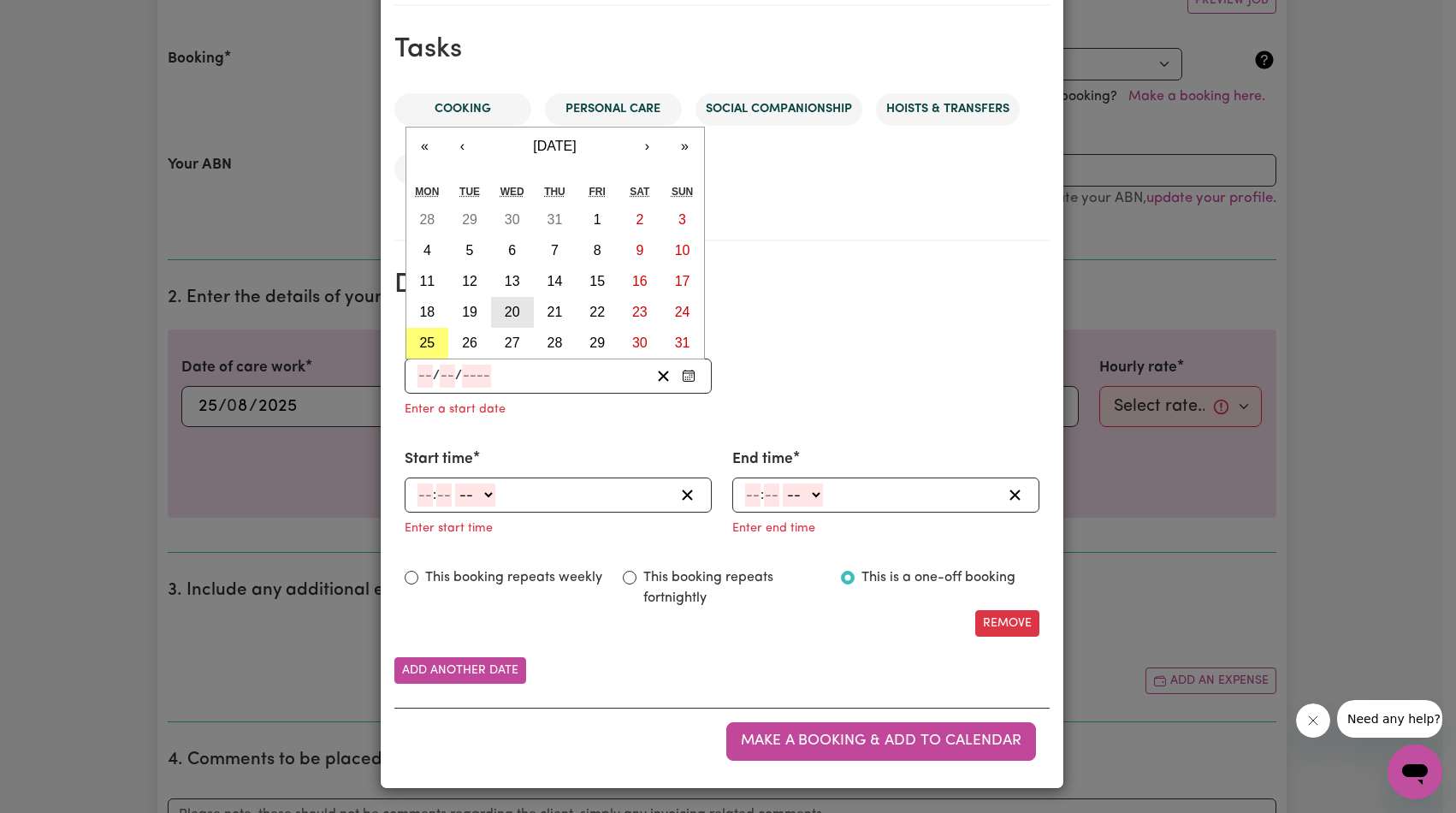
click at [506, 320] on button "20" at bounding box center [513, 312] width 43 height 31
type input "[DATE]"
type input "20"
type input "8"
type input "2025"
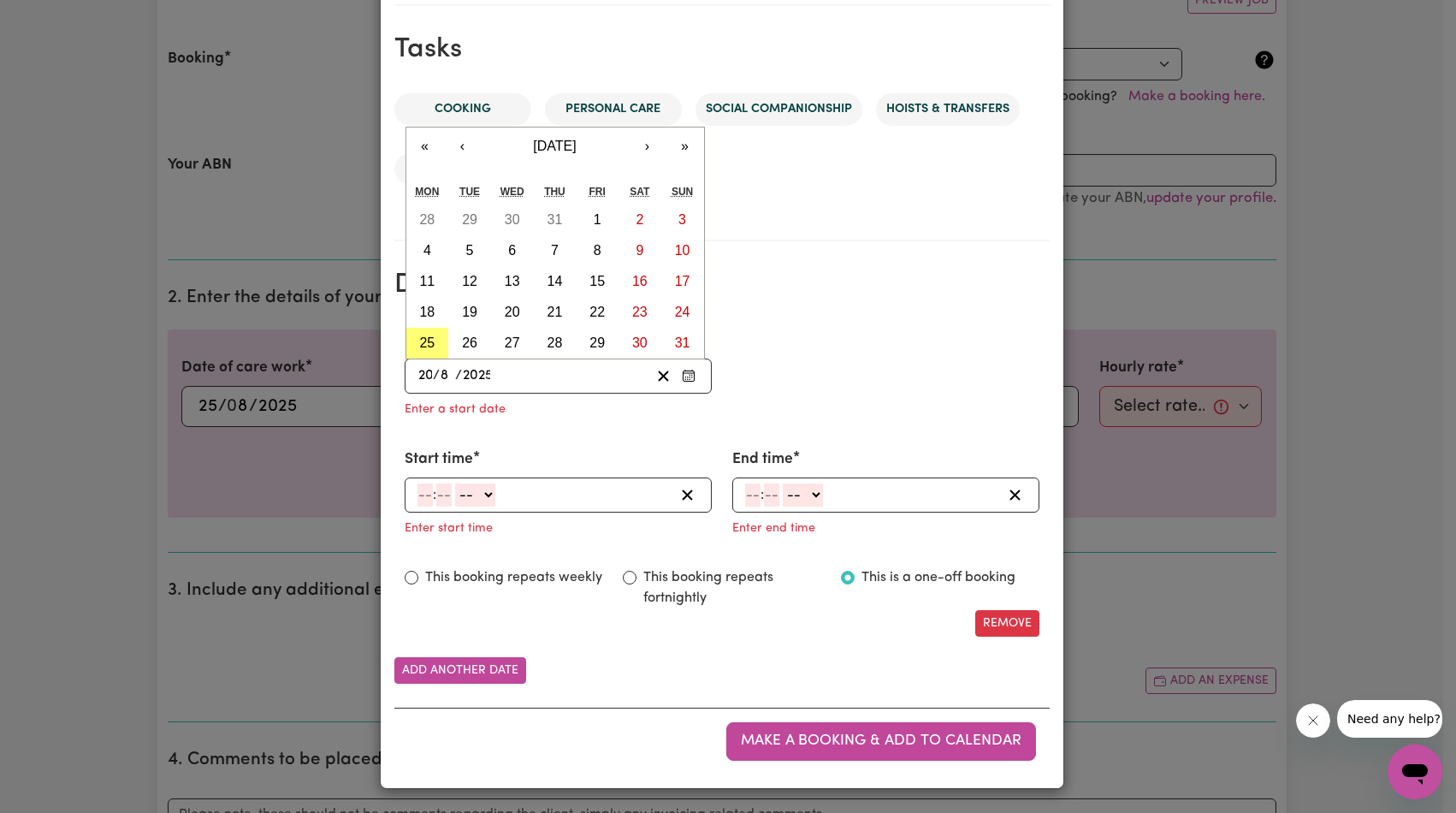
scroll to position [814, 0]
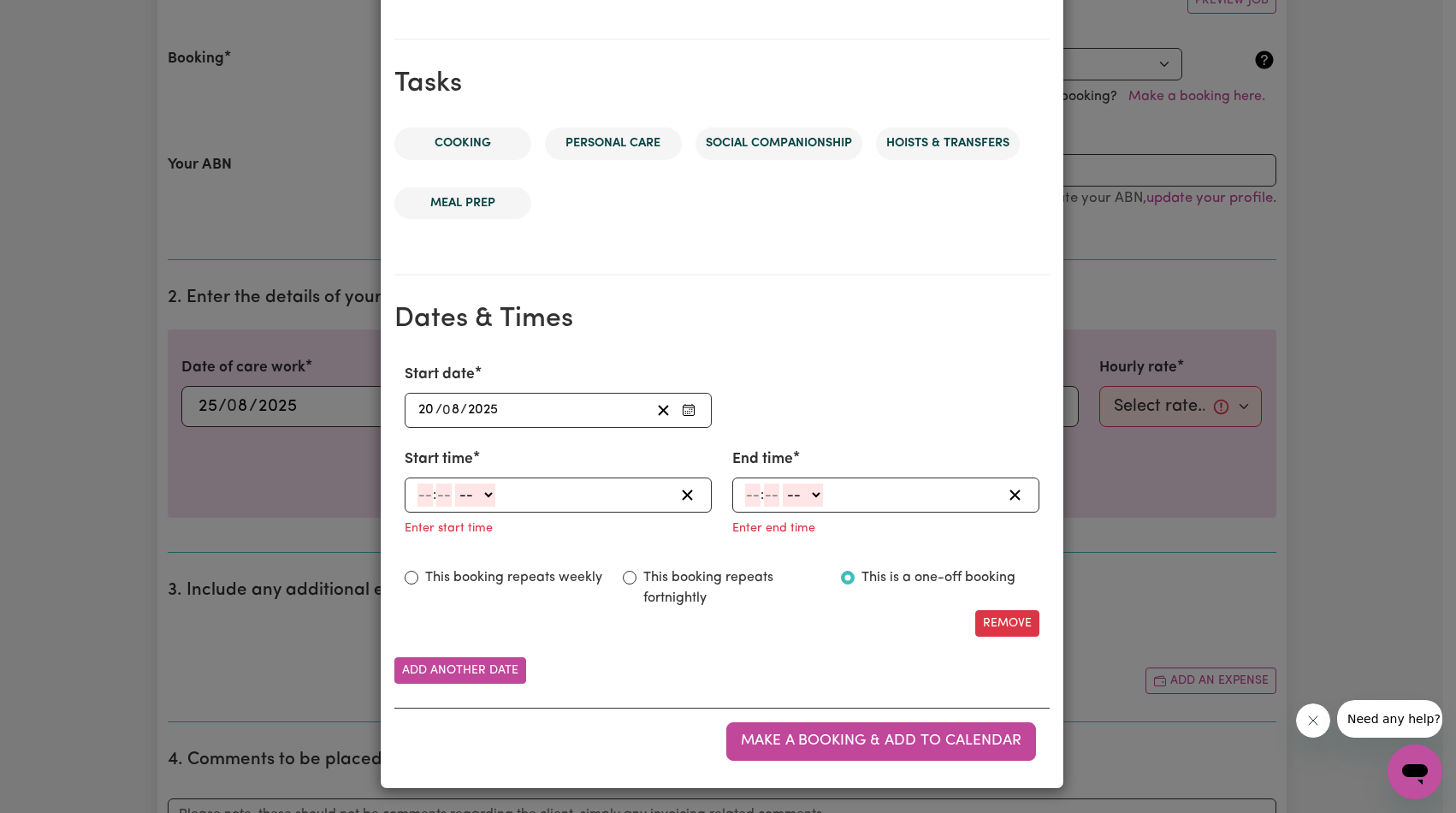
click at [418, 487] on input "number" at bounding box center [425, 495] width 15 height 23
type input "7"
type input "0"
select select "am"
type input "07:00"
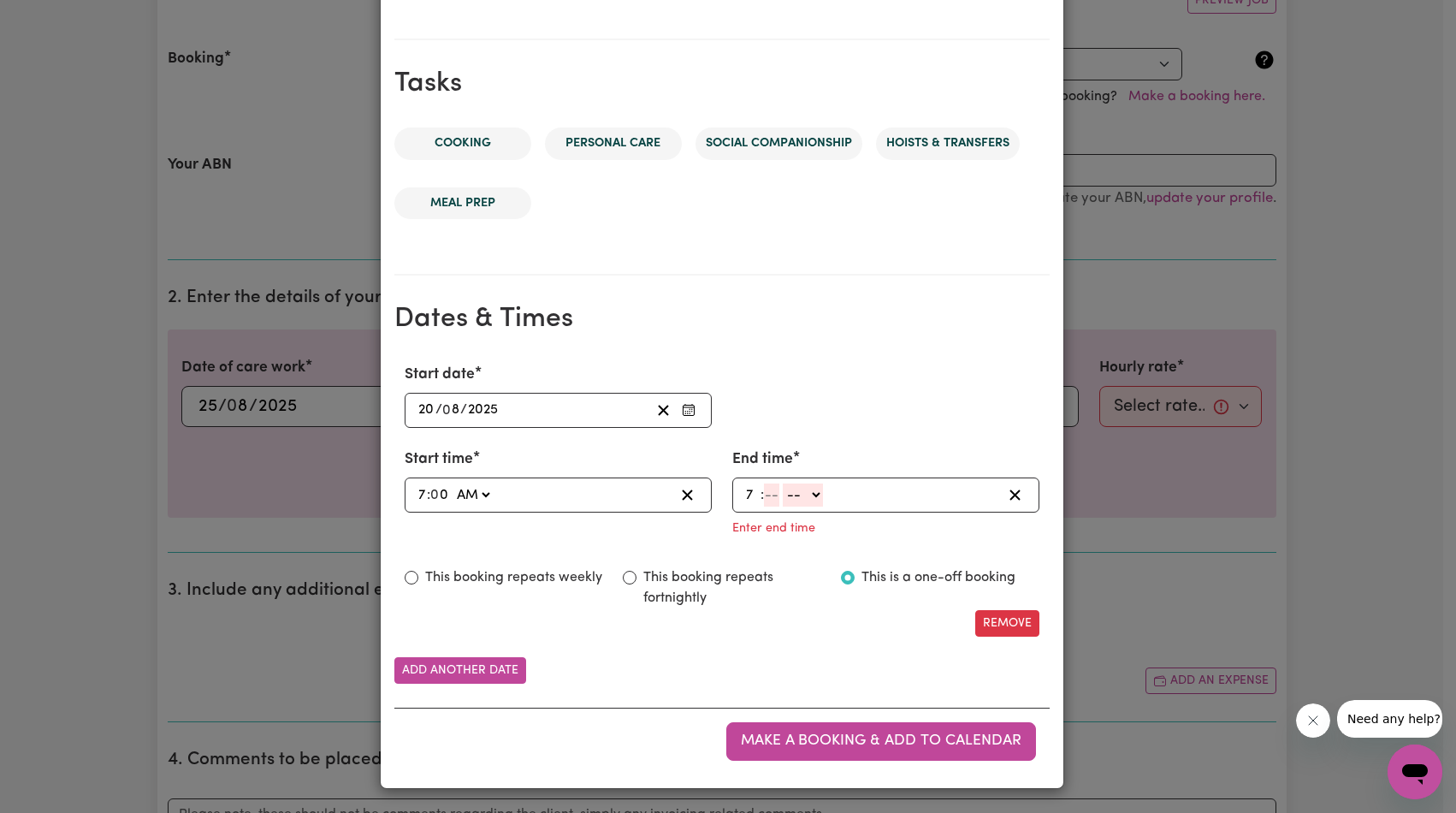
type input "7"
type input "01"
select select "am"
type input "07:01"
type input "1"
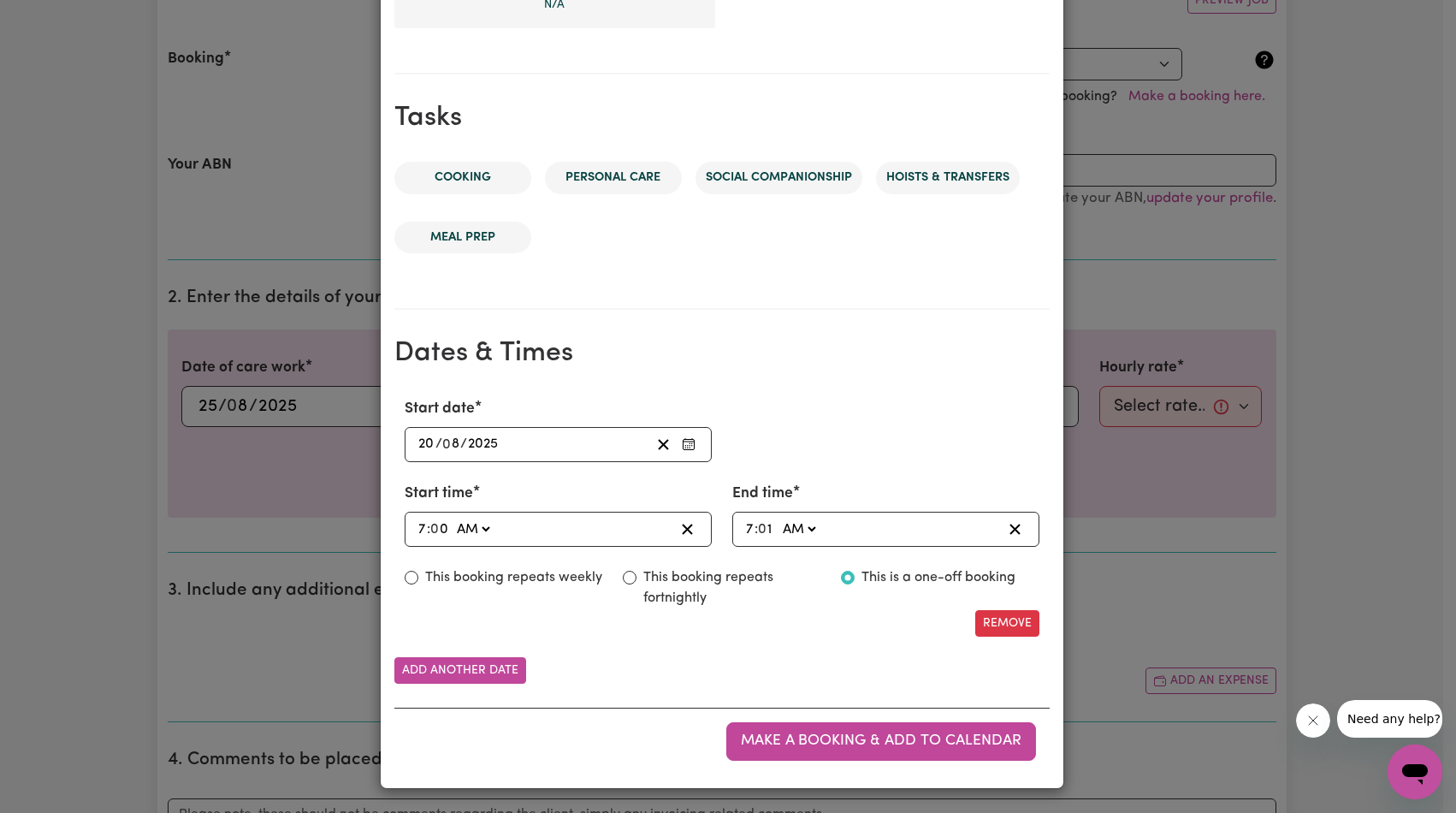
scroll to position [780, 0]
click at [863, 713] on div "Make a booking & add to calendar" at bounding box center [722, 740] width 655 height 66
click at [868, 721] on div "Make a booking & add to calendar" at bounding box center [722, 740] width 655 height 66
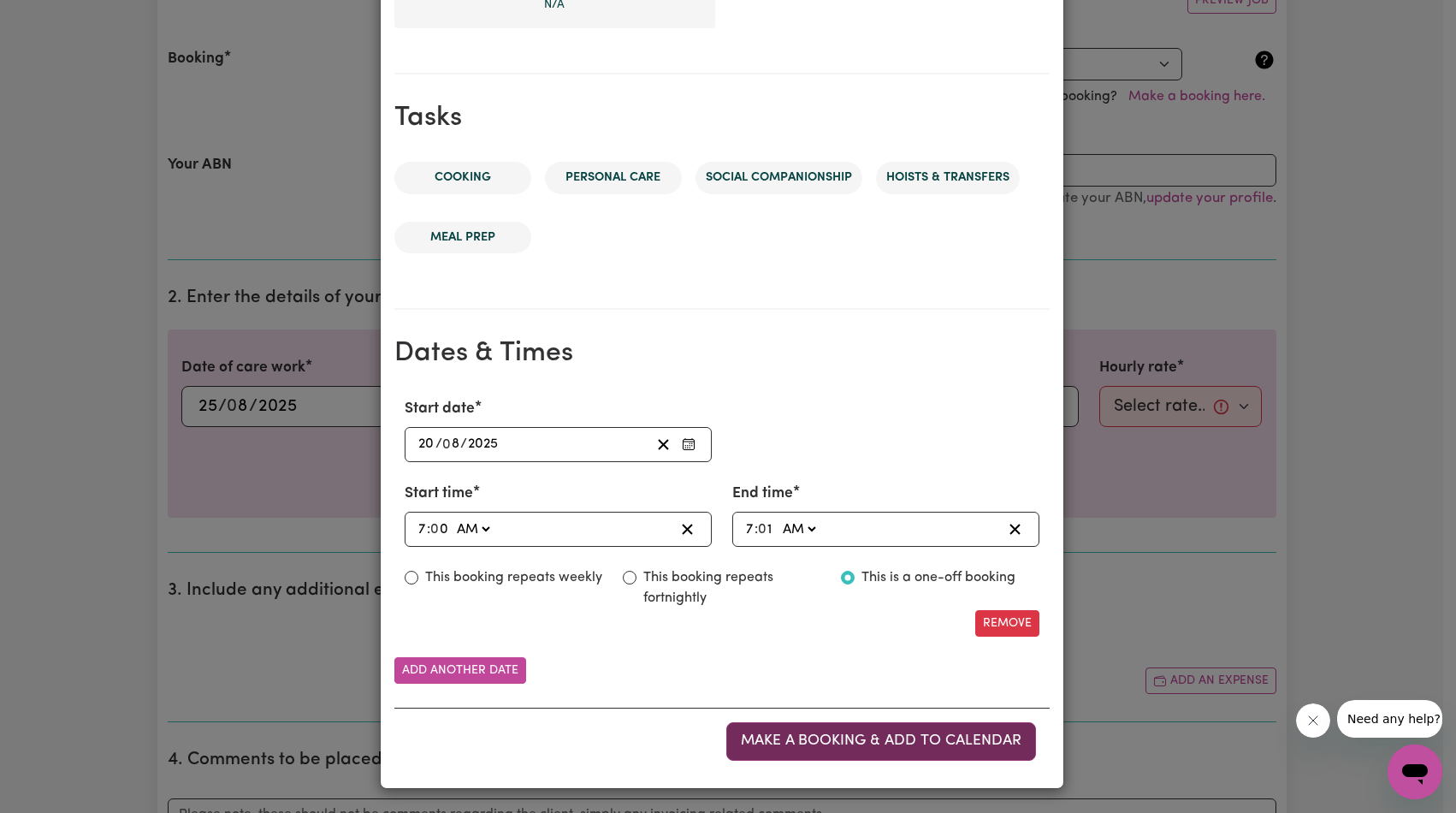
click at [876, 731] on button "Make a booking & add to calendar" at bounding box center [882, 741] width 310 height 38
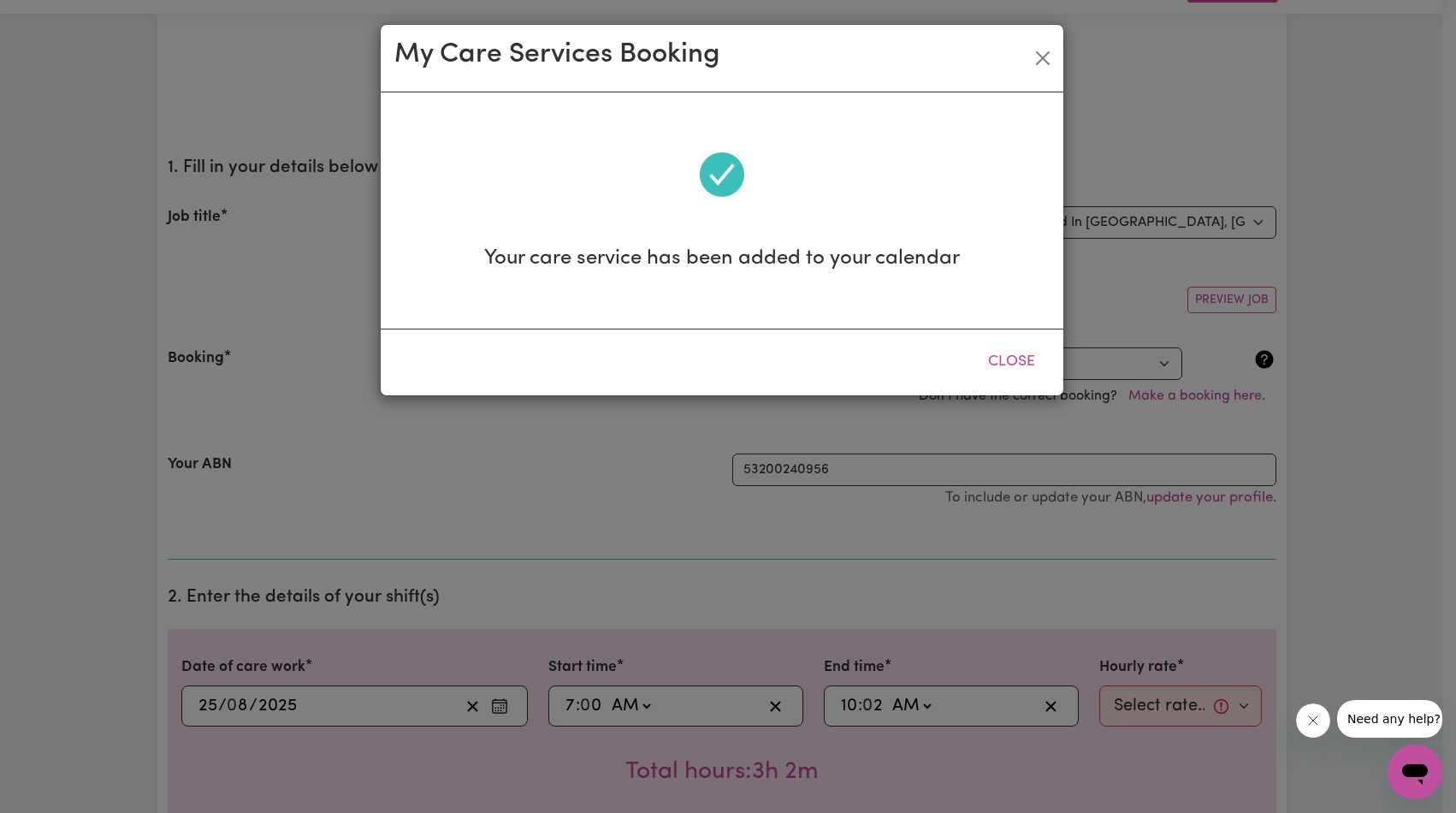
scroll to position [0, 0]
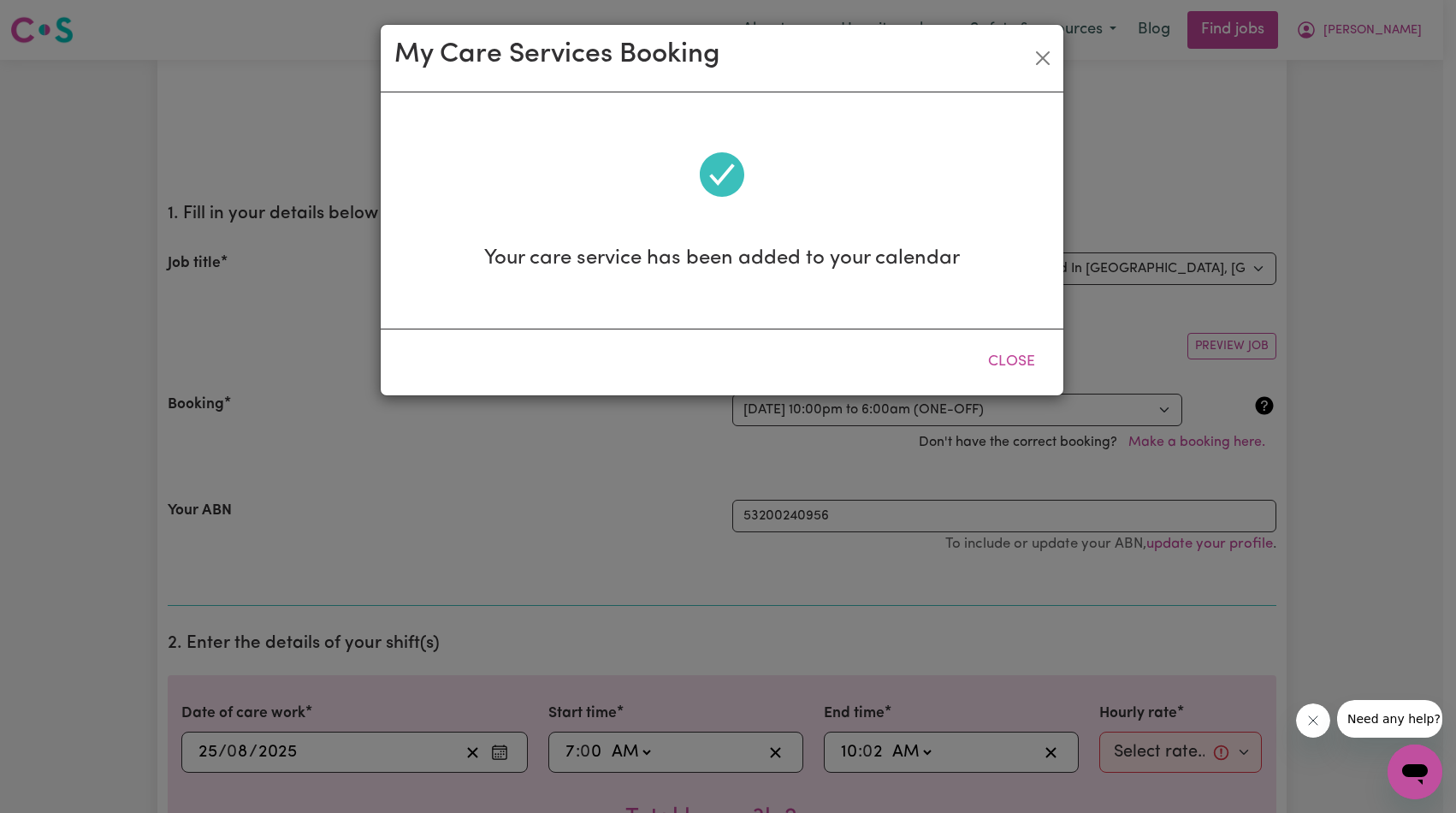
click at [1005, 359] on button "Close" at bounding box center [1012, 362] width 76 height 38
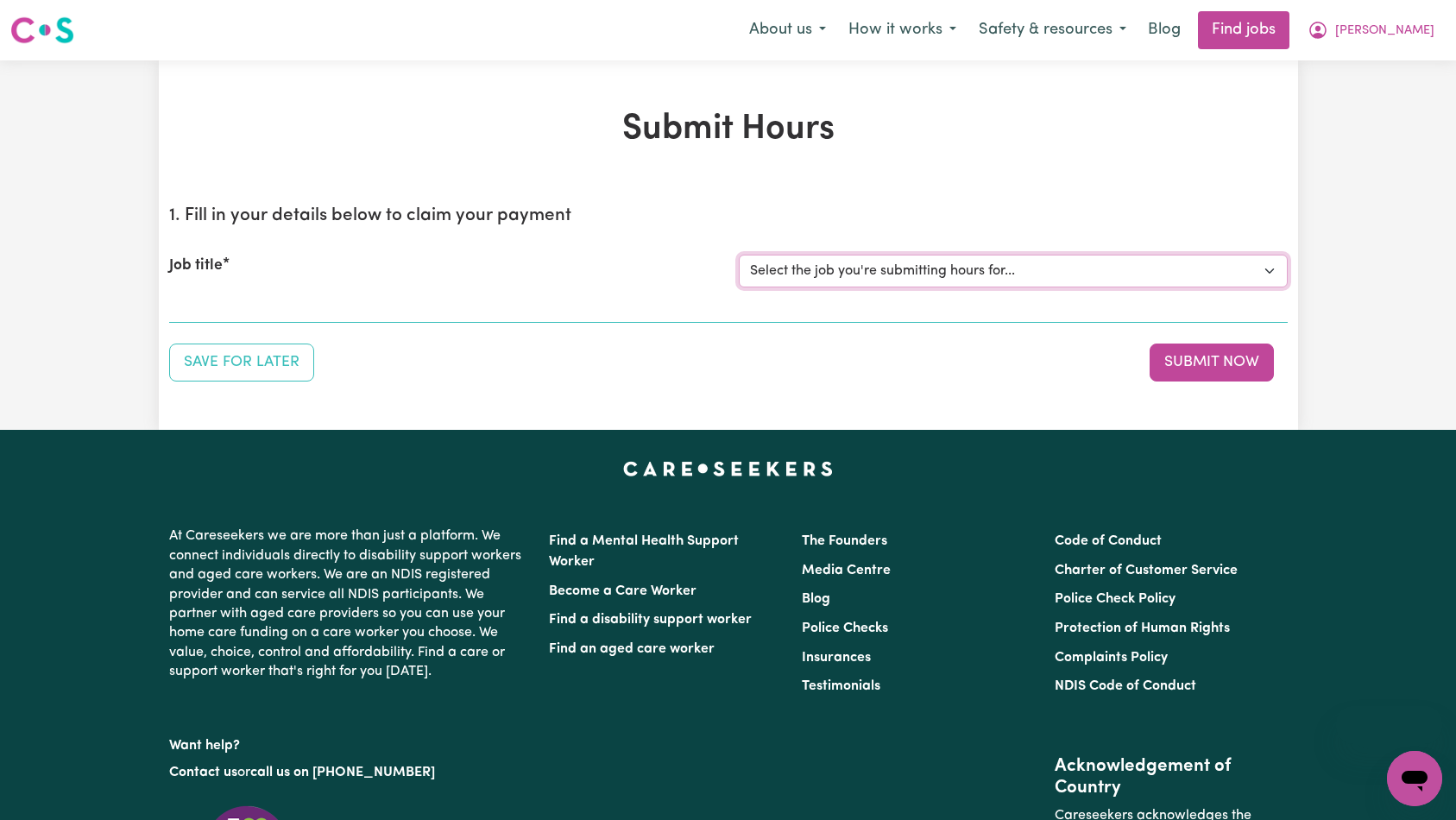
click at [950, 283] on select "Select the job you're submitting hours for... [Sophie Uniting Respite ] Support…" at bounding box center [1014, 271] width 549 height 33
select select "14928"
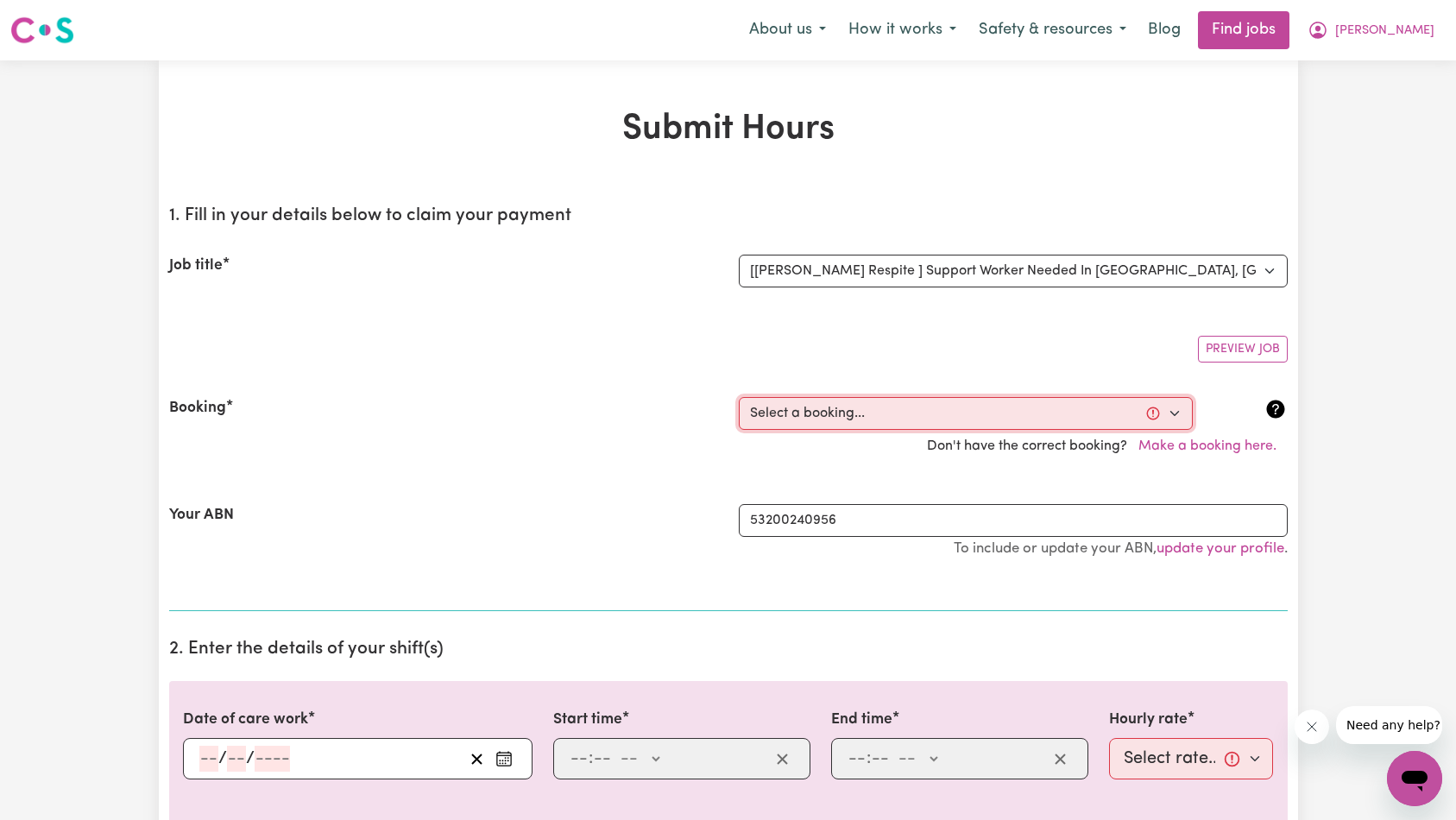
click at [898, 407] on select "Select a booking... [DATE] 10:00pm to 6:00am (ONE-OFF) [DATE] 6:00am to 8:00am …" at bounding box center [966, 413] width 454 height 33
select select "359483"
type input "[DATE]"
type input "20"
type input "8"
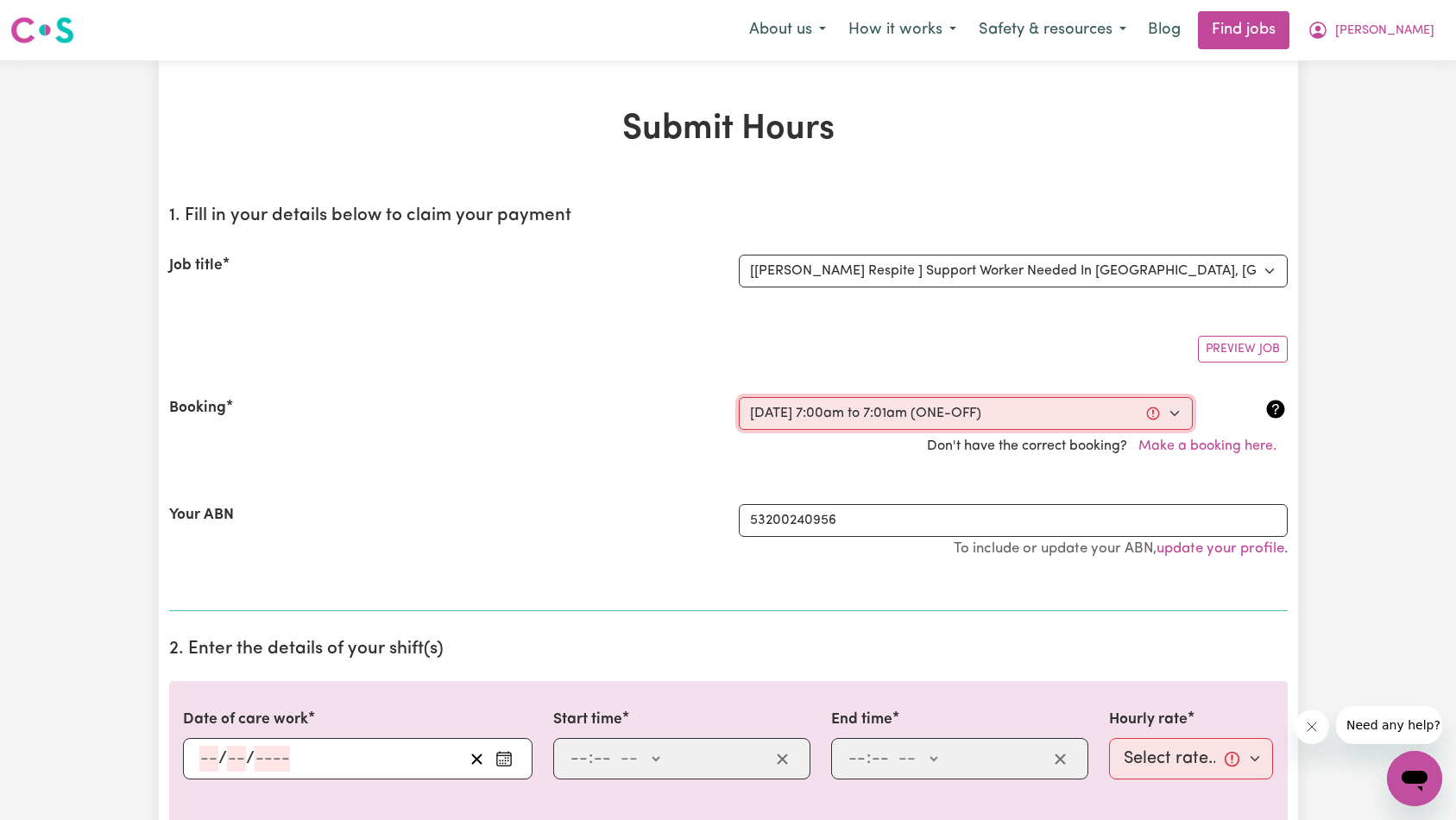
type input "2025"
type input "07:00"
type input "7"
type input "0"
select select "am"
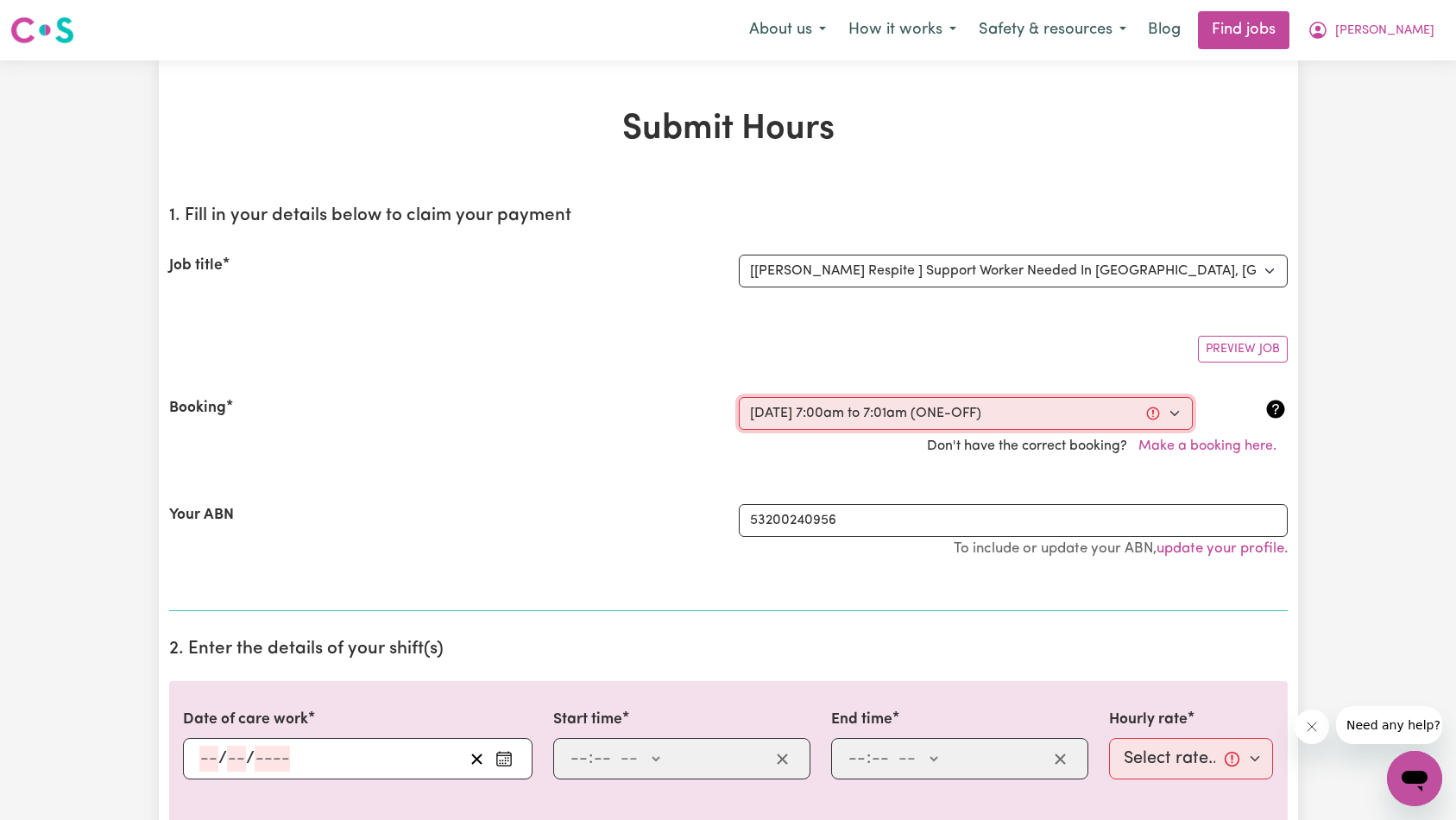
type input "07:01"
type input "7"
type input "1"
select select "am"
select select "43-Weekday"
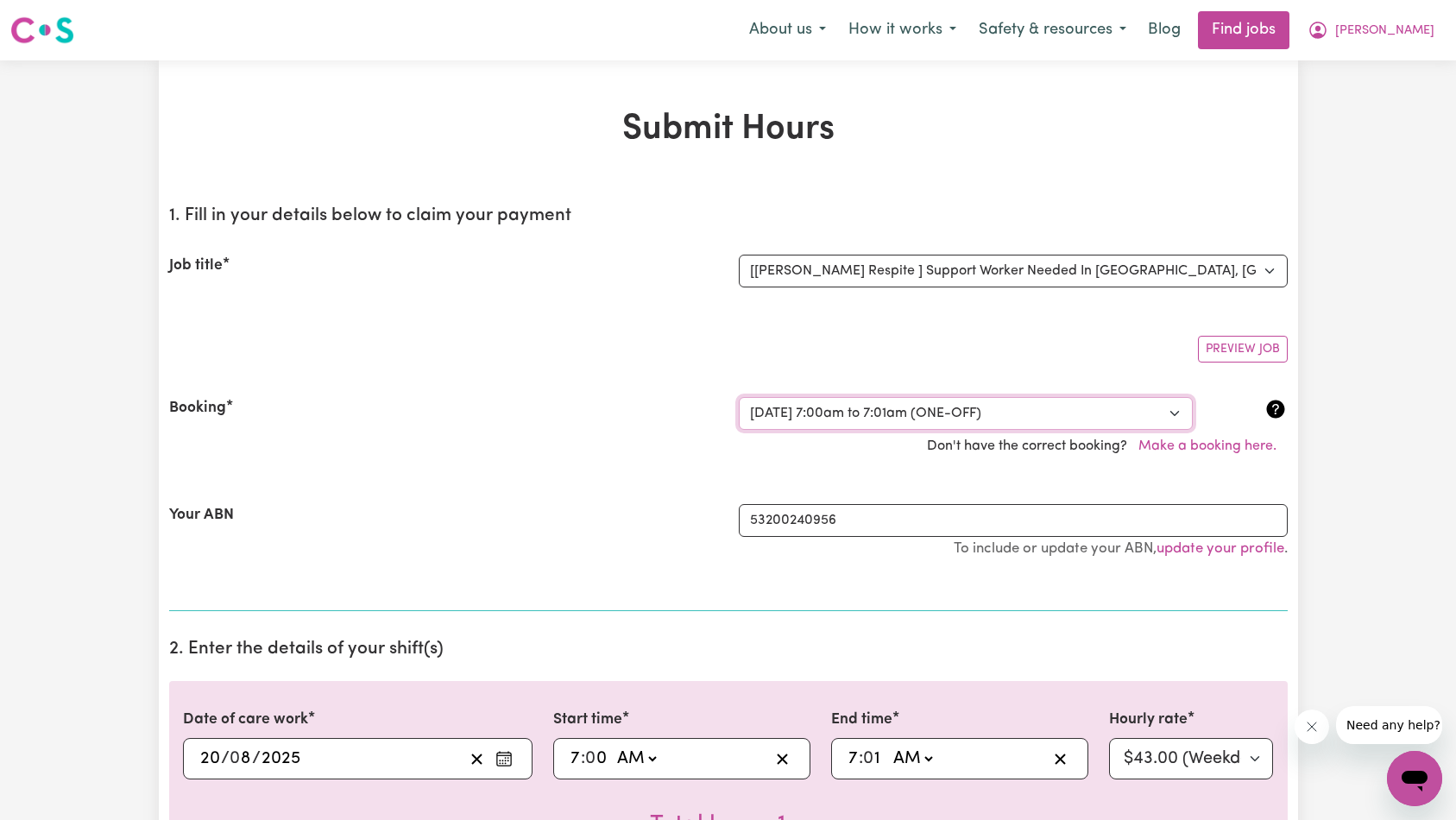
scroll to position [299, 0]
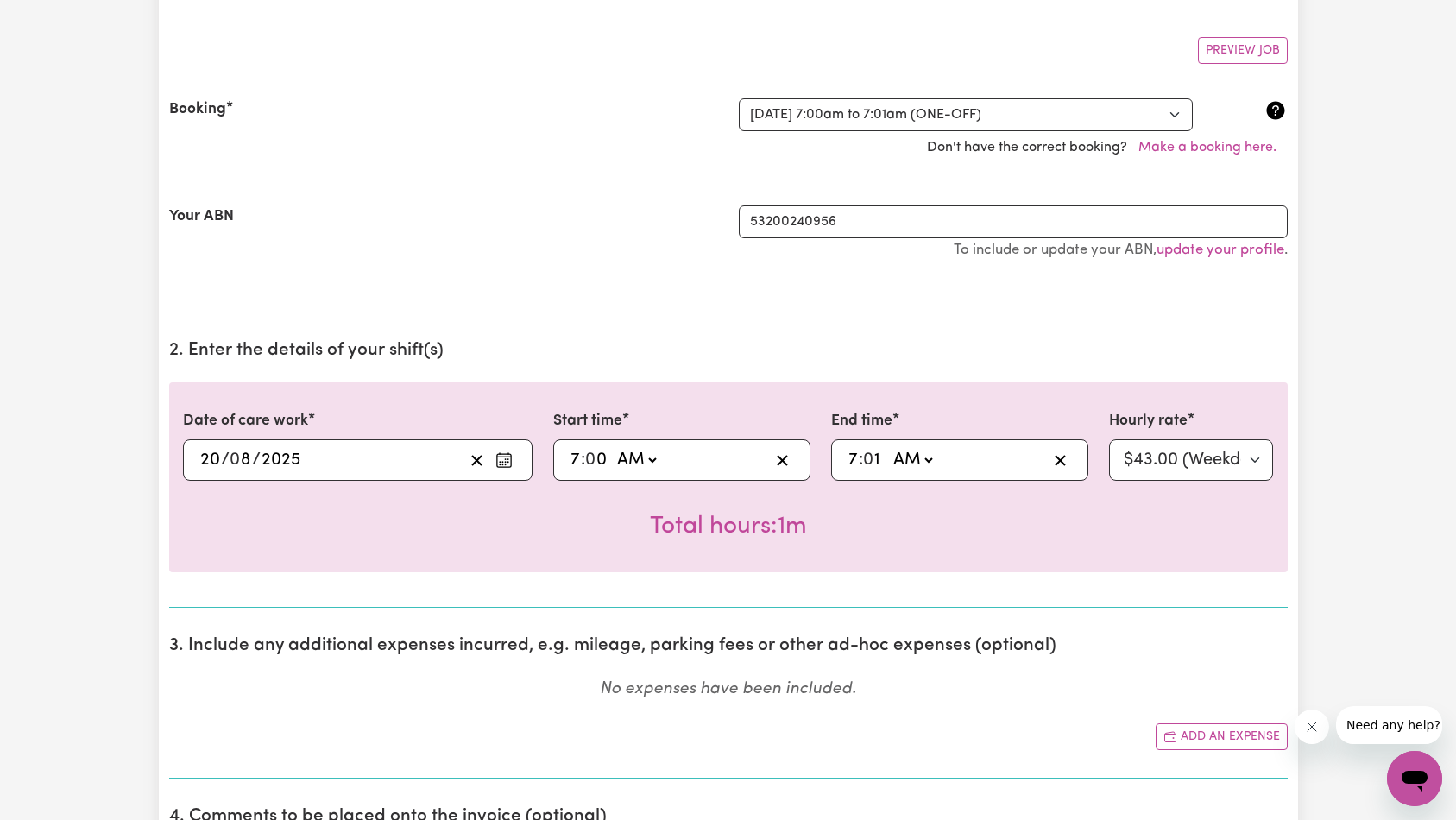
click at [580, 459] on input "7" at bounding box center [575, 459] width 12 height 26
type input "08:00"
type input "8"
select select "pm"
type input "20:00"
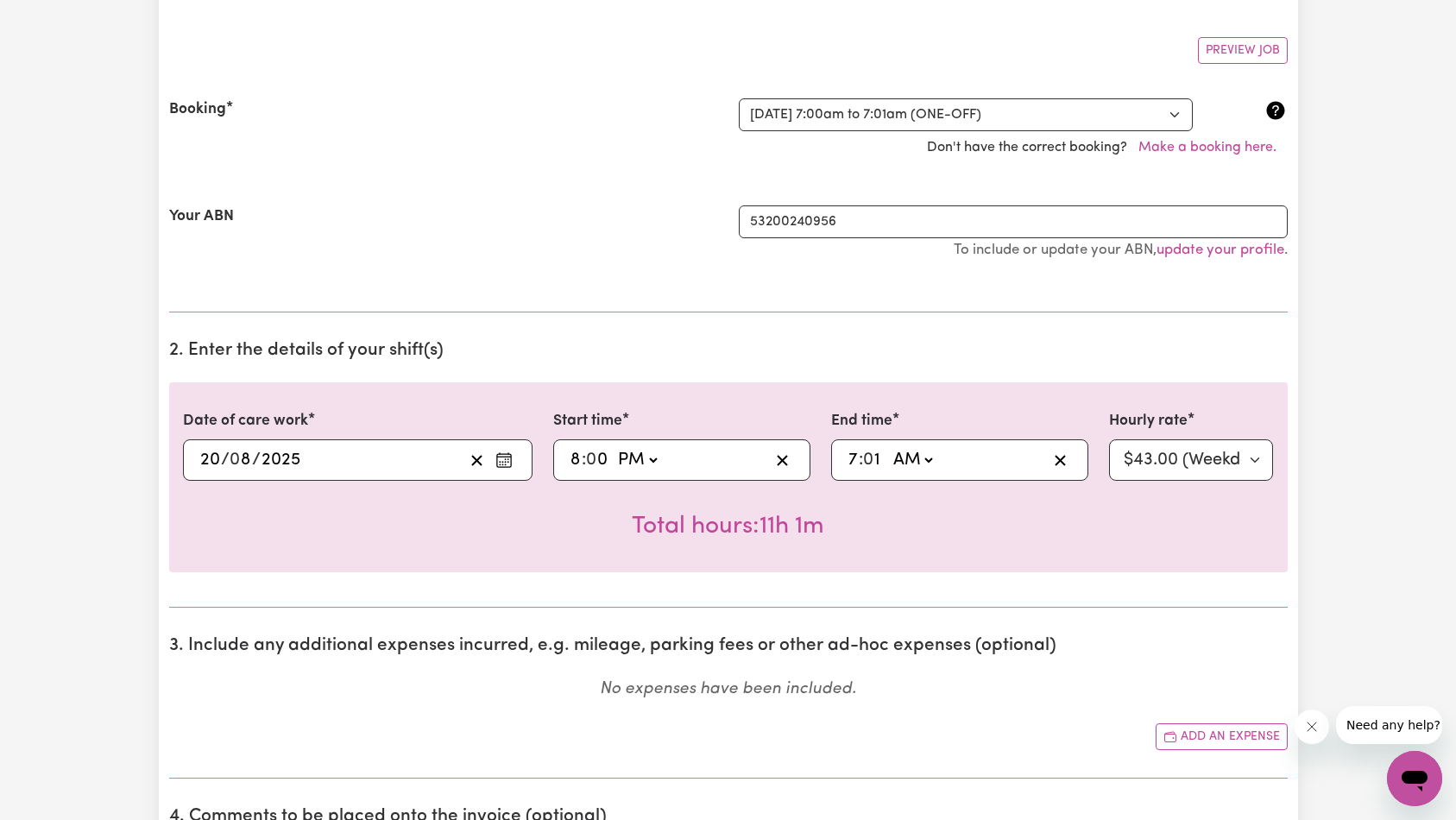
type input "04:01"
type input "4"
type input "04:00"
type input "0"
drag, startPoint x: 1048, startPoint y: 536, endPoint x: 1118, endPoint y: 502, distance: 77.8
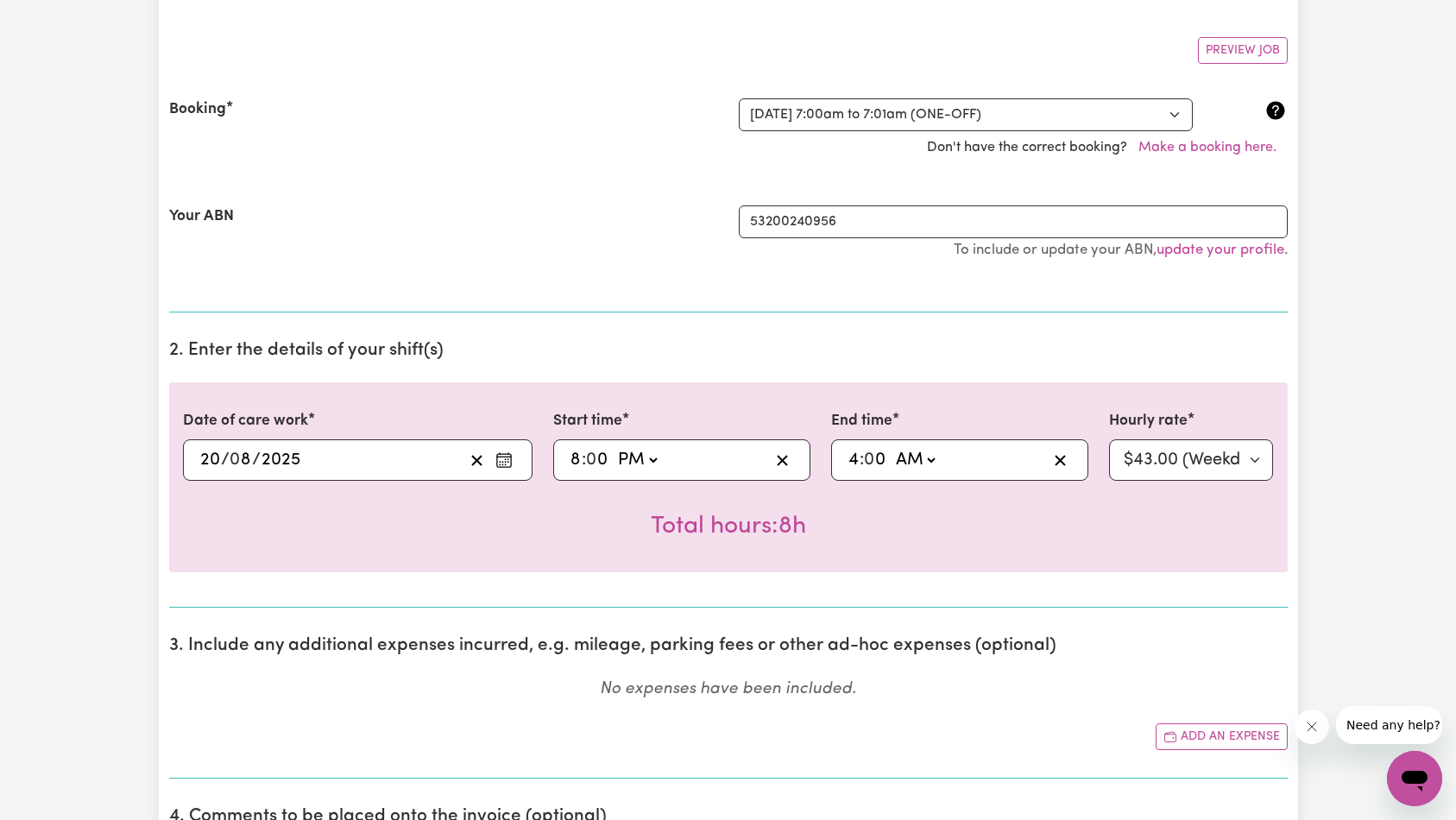
click at [1057, 537] on div "Total hours: 8h" at bounding box center [728, 513] width 1091 height 64
click at [1168, 466] on select "Select rate... $43.00 (Weekday) $46.00 (Evening Care)" at bounding box center [1191, 459] width 165 height 42
select select "46-EveningCare"
click at [1101, 544] on div "Total hours: 8h" at bounding box center [728, 513] width 1091 height 64
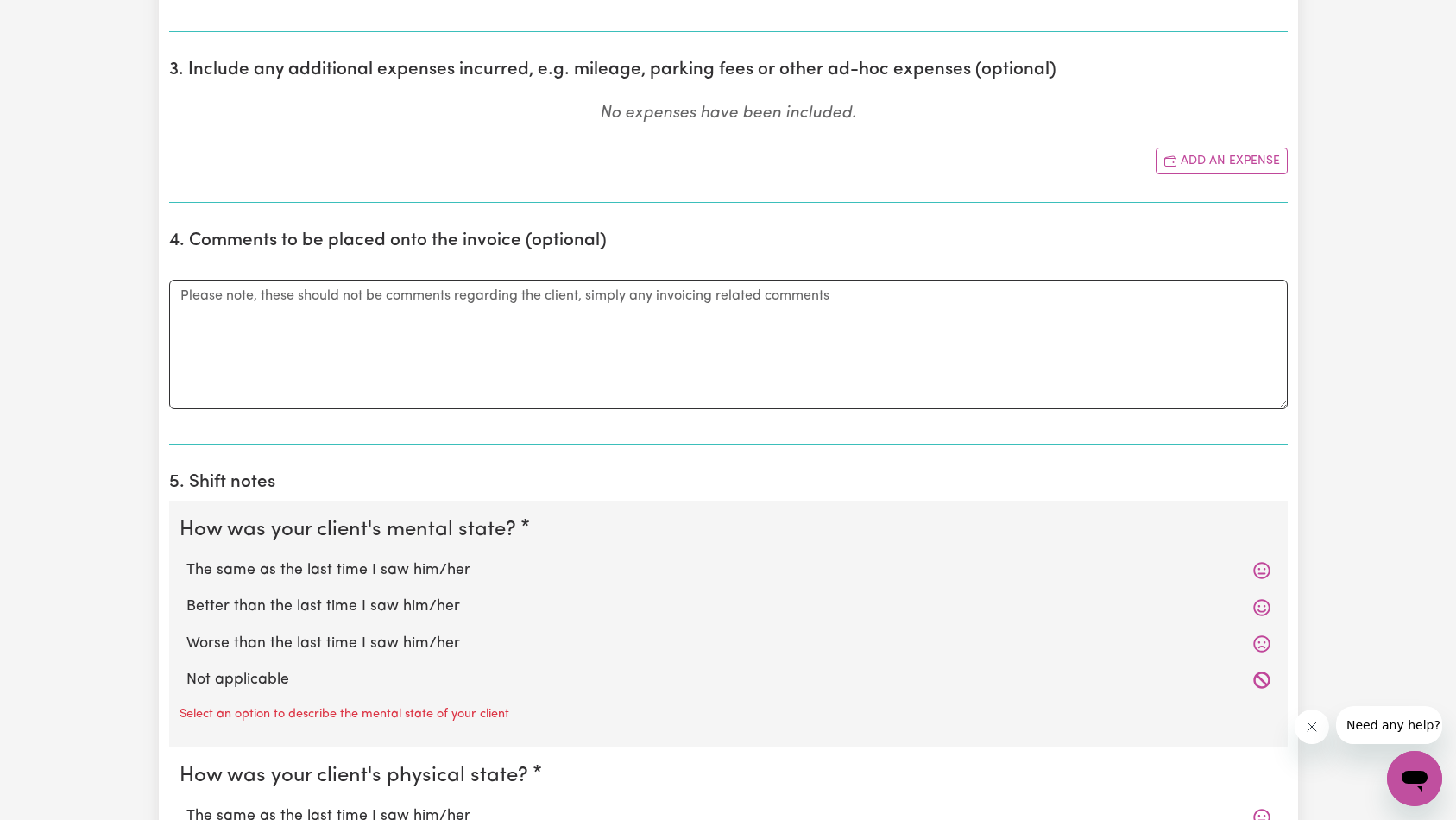
scroll to position [1240, 0]
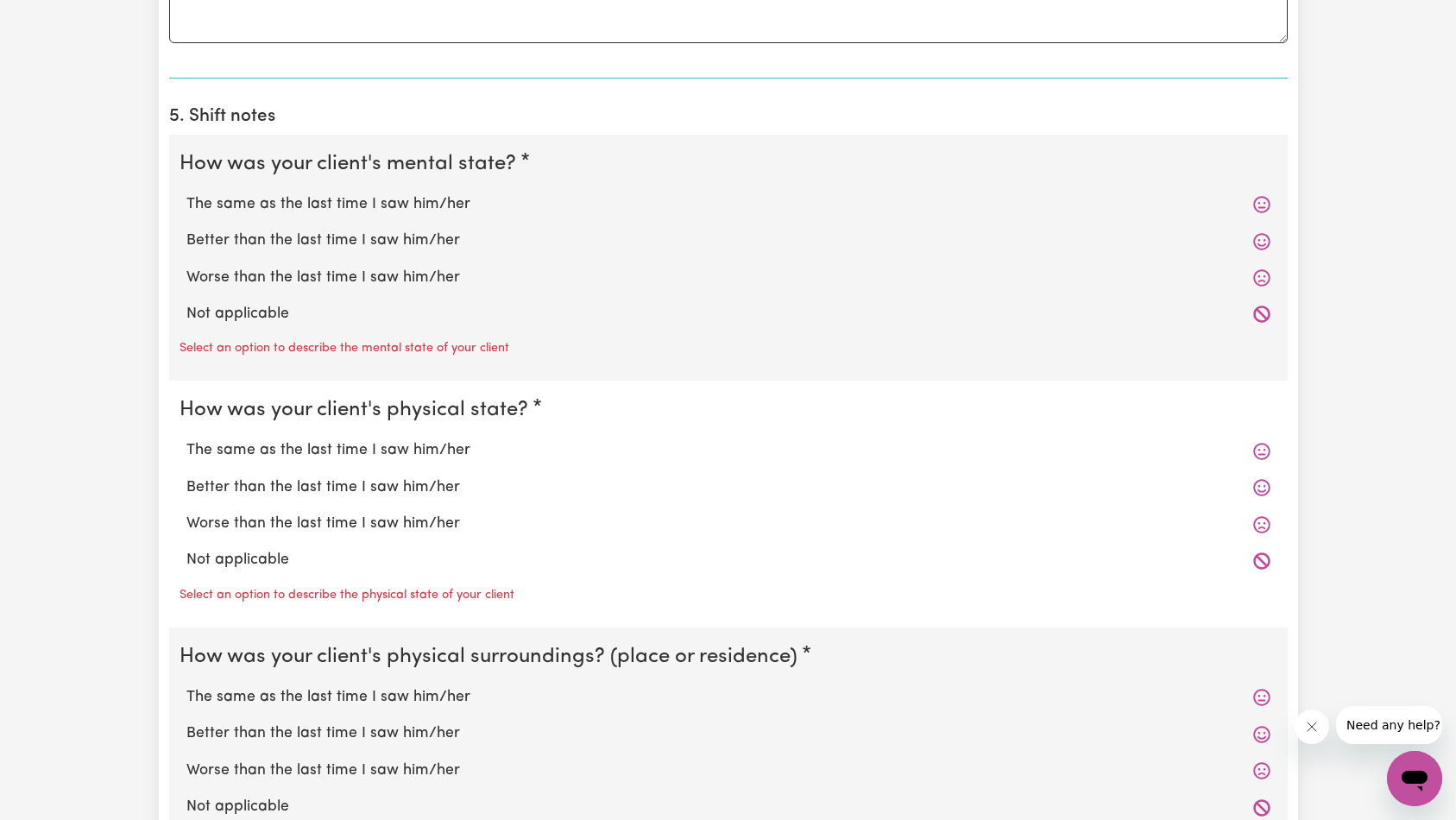
click at [243, 311] on label "Not applicable" at bounding box center [728, 314] width 1084 height 22
click at [187, 303] on input "Not applicable" at bounding box center [186, 302] width 1 height 1
radio input "true"
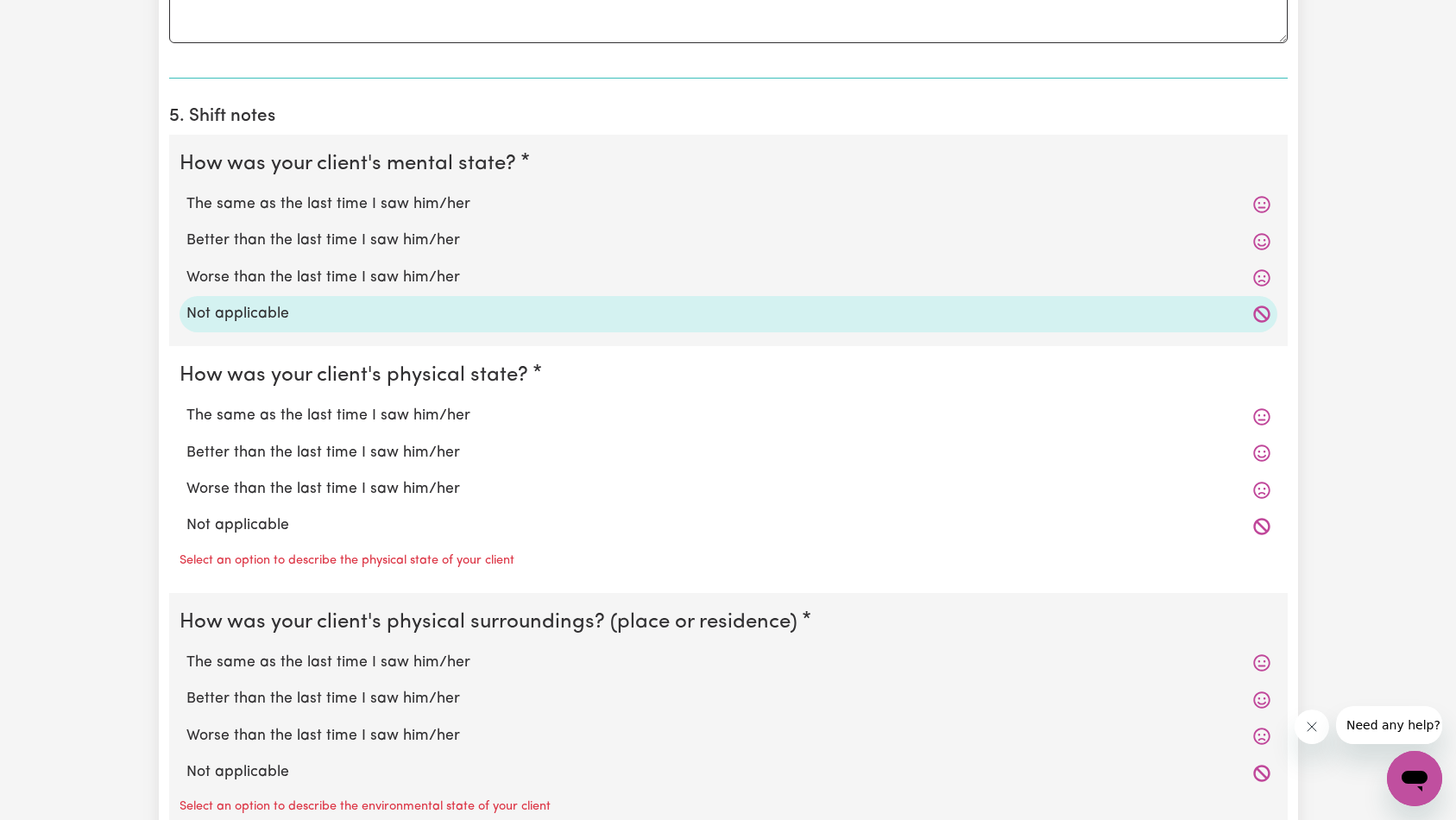
click at [242, 529] on label "Not applicable" at bounding box center [728, 525] width 1084 height 22
click at [187, 514] on input "Not applicable" at bounding box center [186, 513] width 1 height 1
radio input "true"
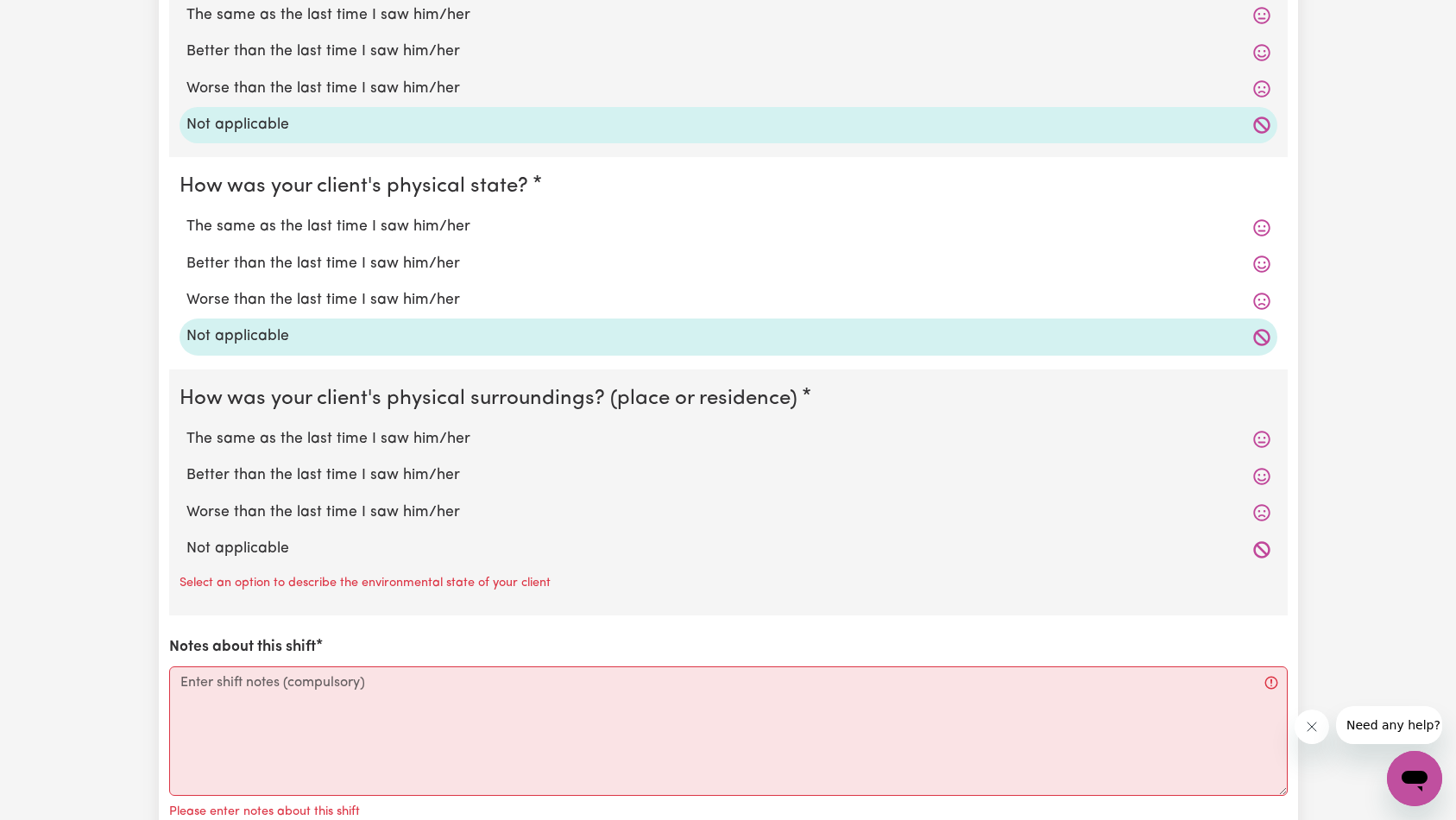
click at [250, 539] on label "Not applicable" at bounding box center [728, 548] width 1084 height 22
click at [187, 537] on input "Not applicable" at bounding box center [186, 537] width 1 height 1
radio input "true"
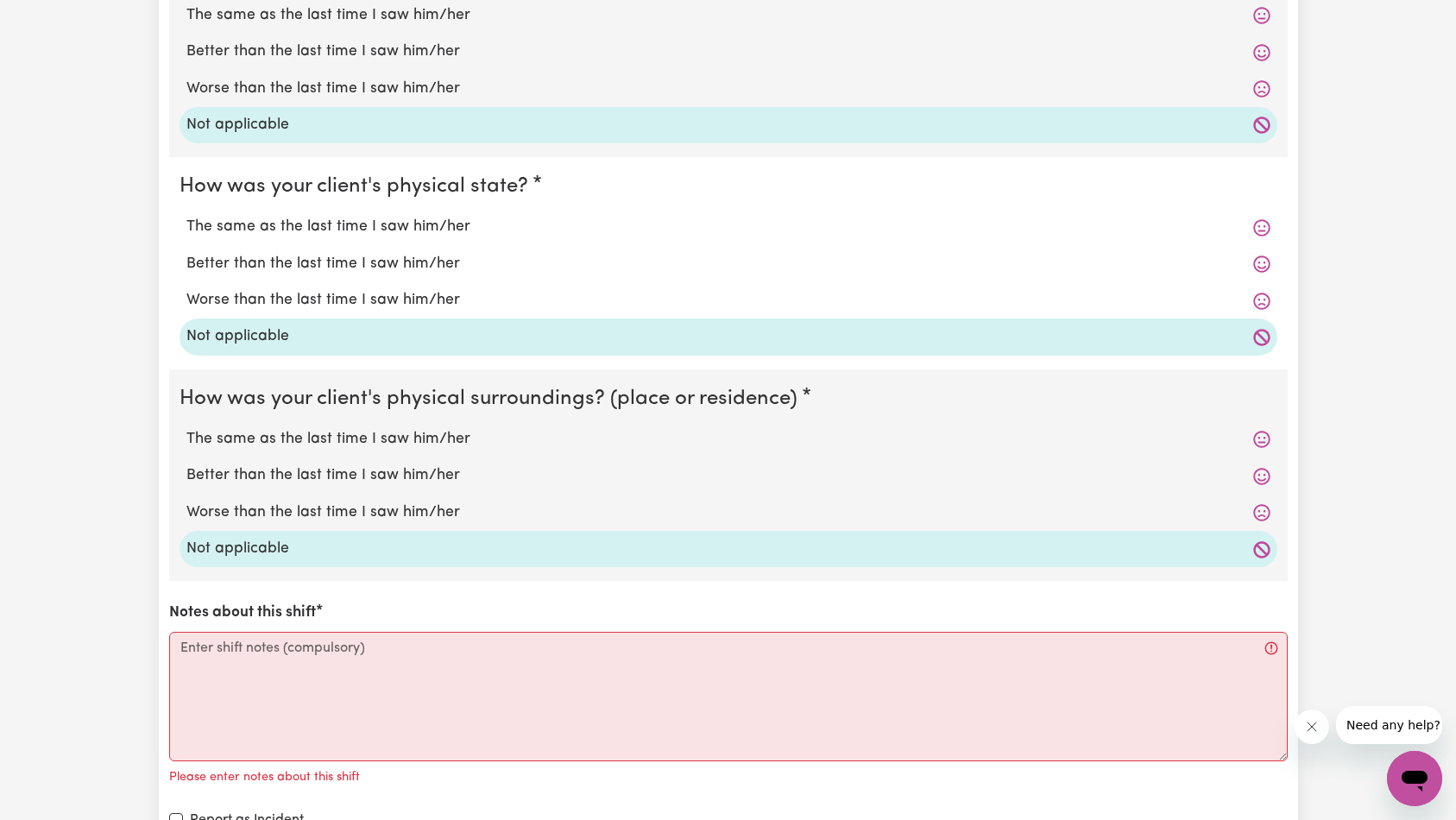
scroll to position [1668, 0]
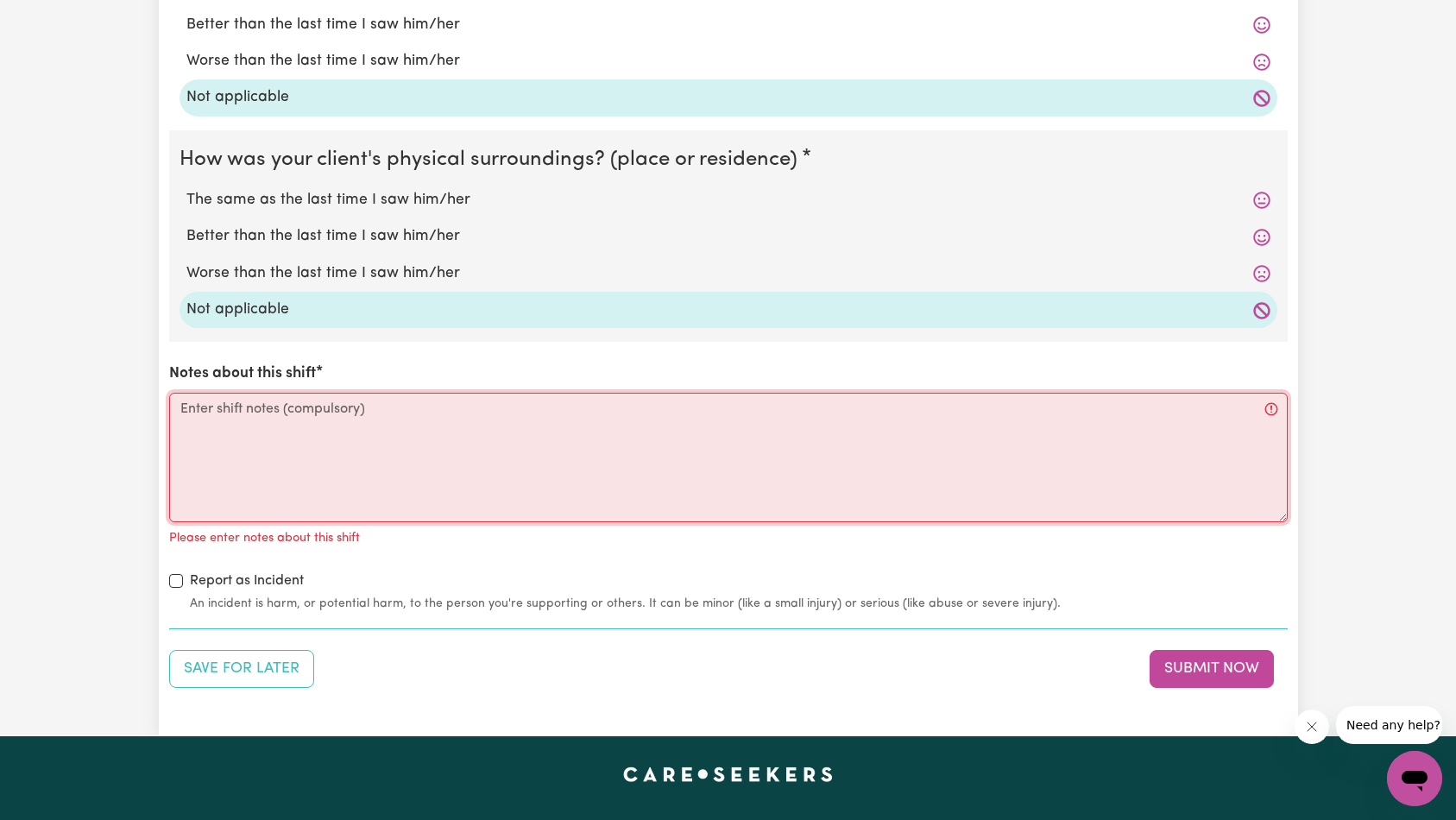
click at [430, 454] on textarea "Notes about this shift" at bounding box center [728, 458] width 1118 height 130
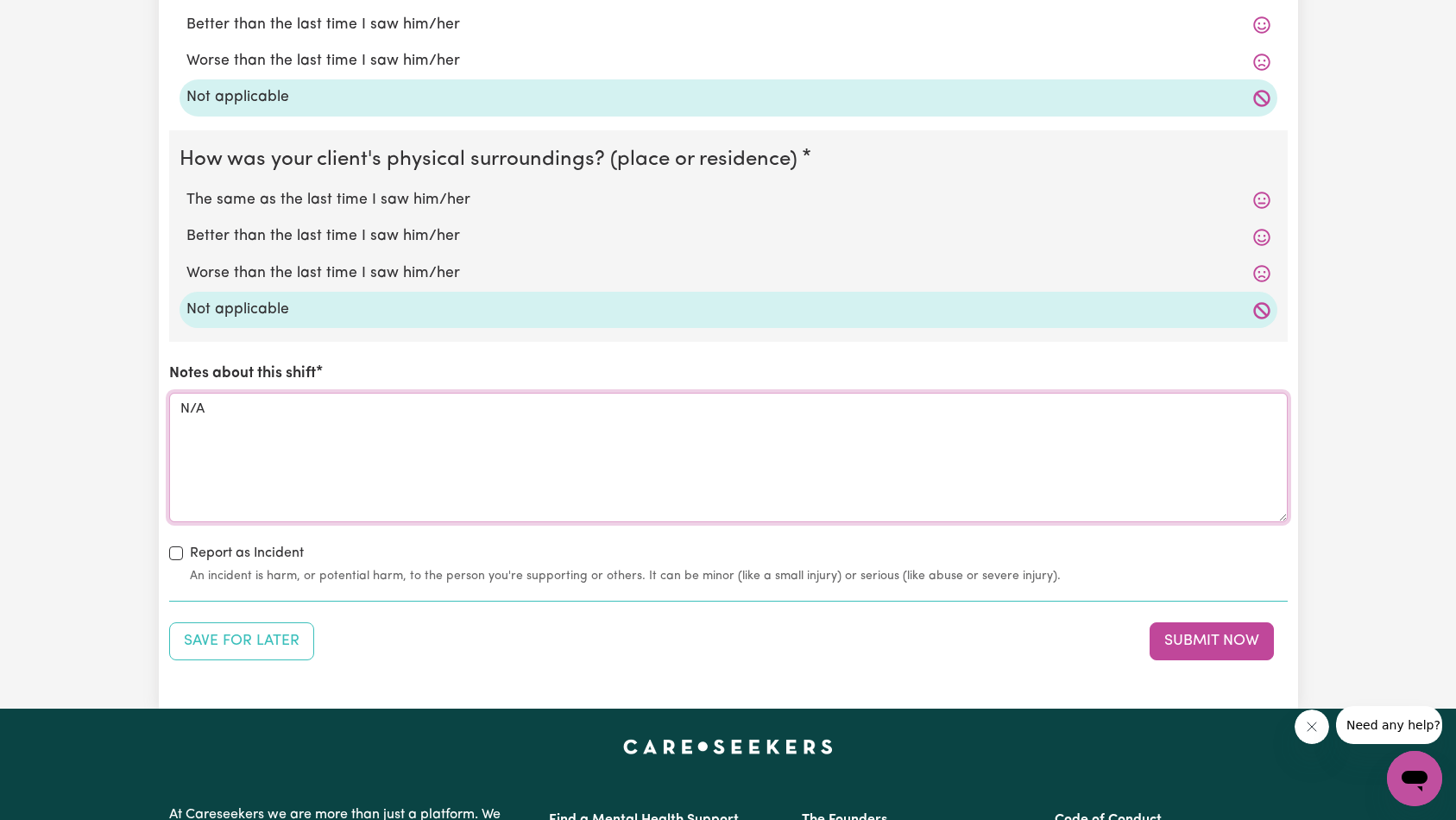
type textarea "N/A"
click at [1177, 653] on button "Submit Now" at bounding box center [1212, 641] width 124 height 38
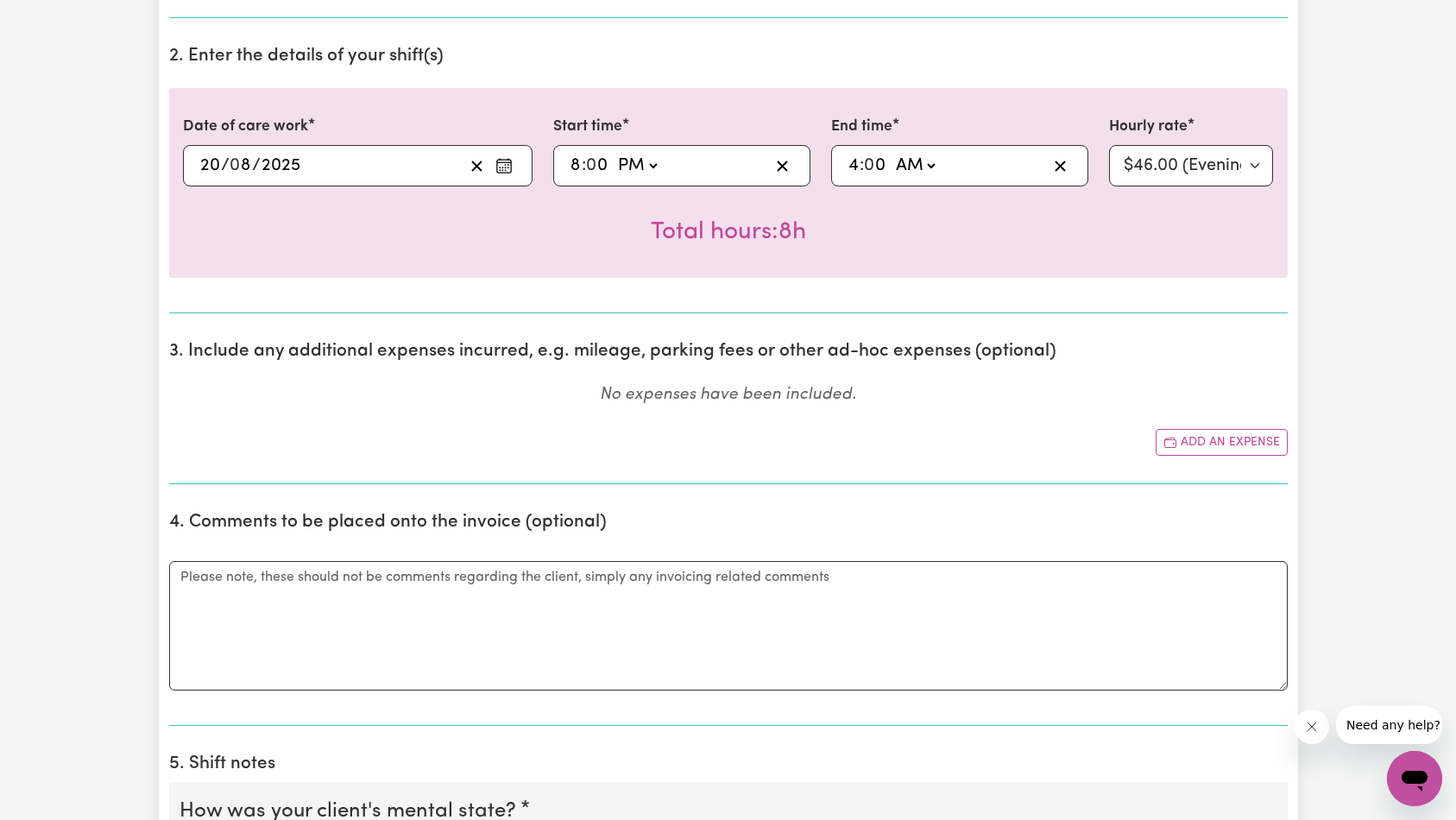
scroll to position [0, 0]
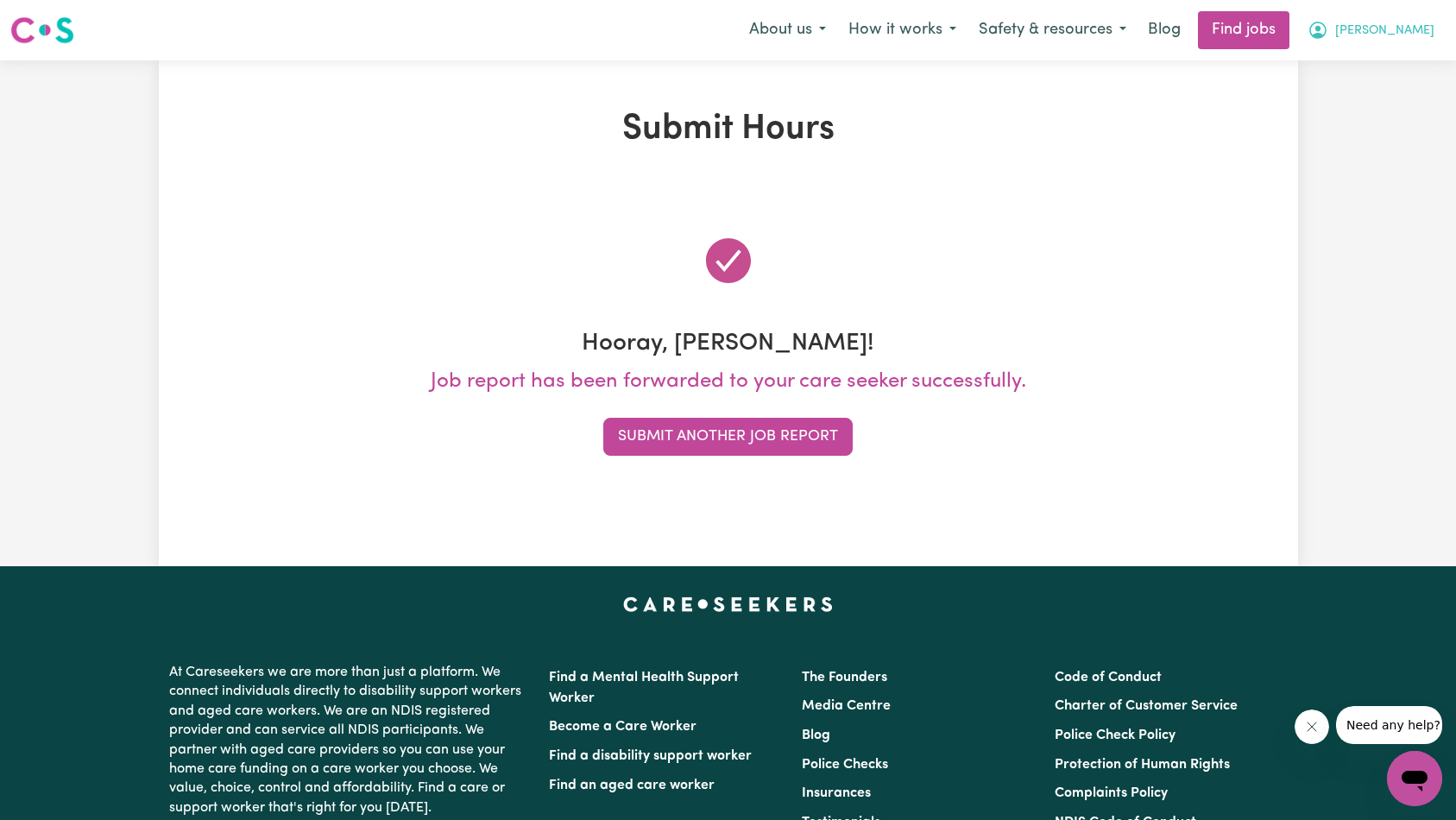
click at [1412, 35] on span "[PERSON_NAME]" at bounding box center [1385, 30] width 99 height 19
click at [1398, 63] on link "My Account" at bounding box center [1376, 67] width 136 height 33
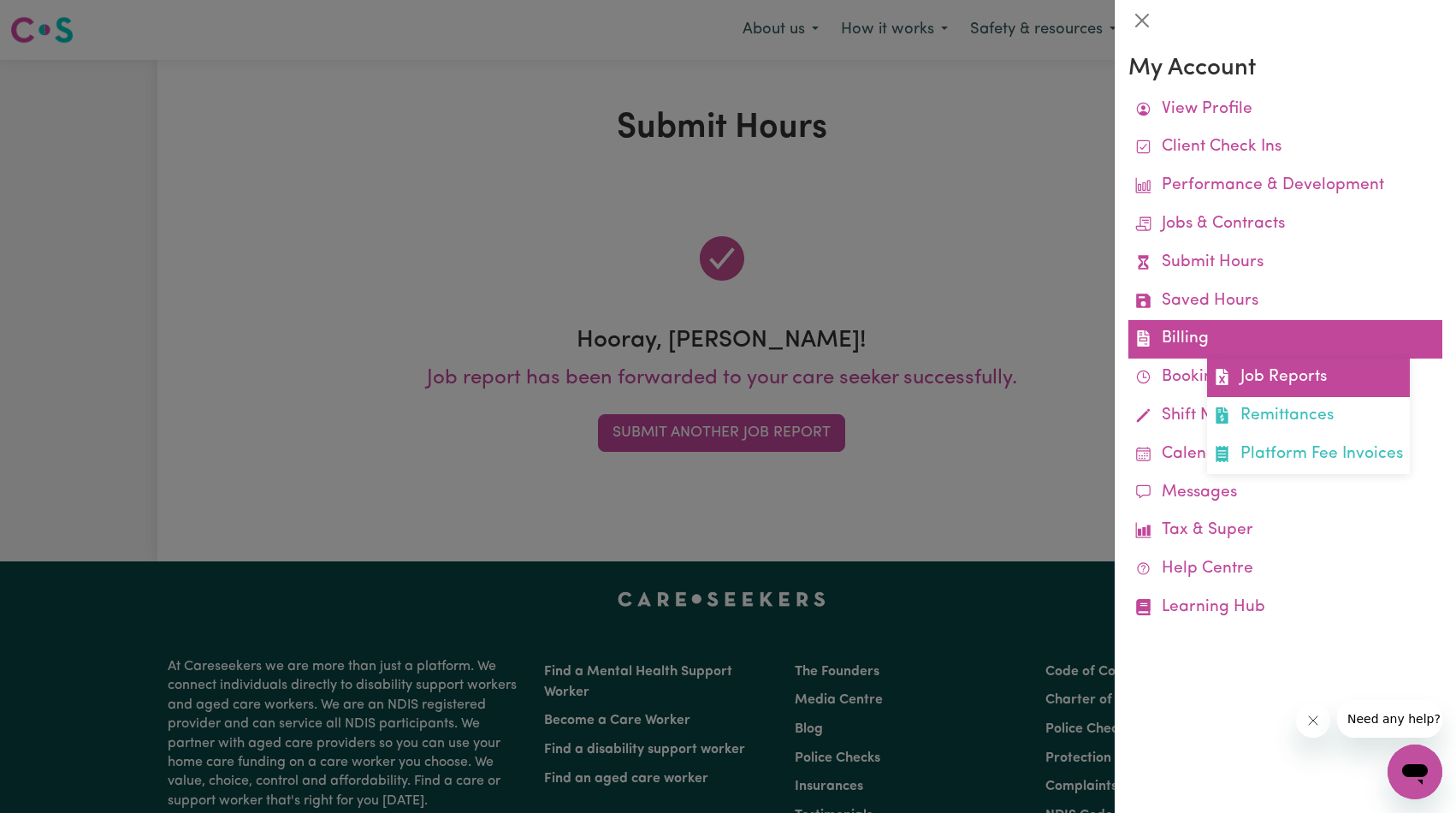
click at [1278, 374] on link "Job Reports" at bounding box center [1309, 378] width 203 height 39
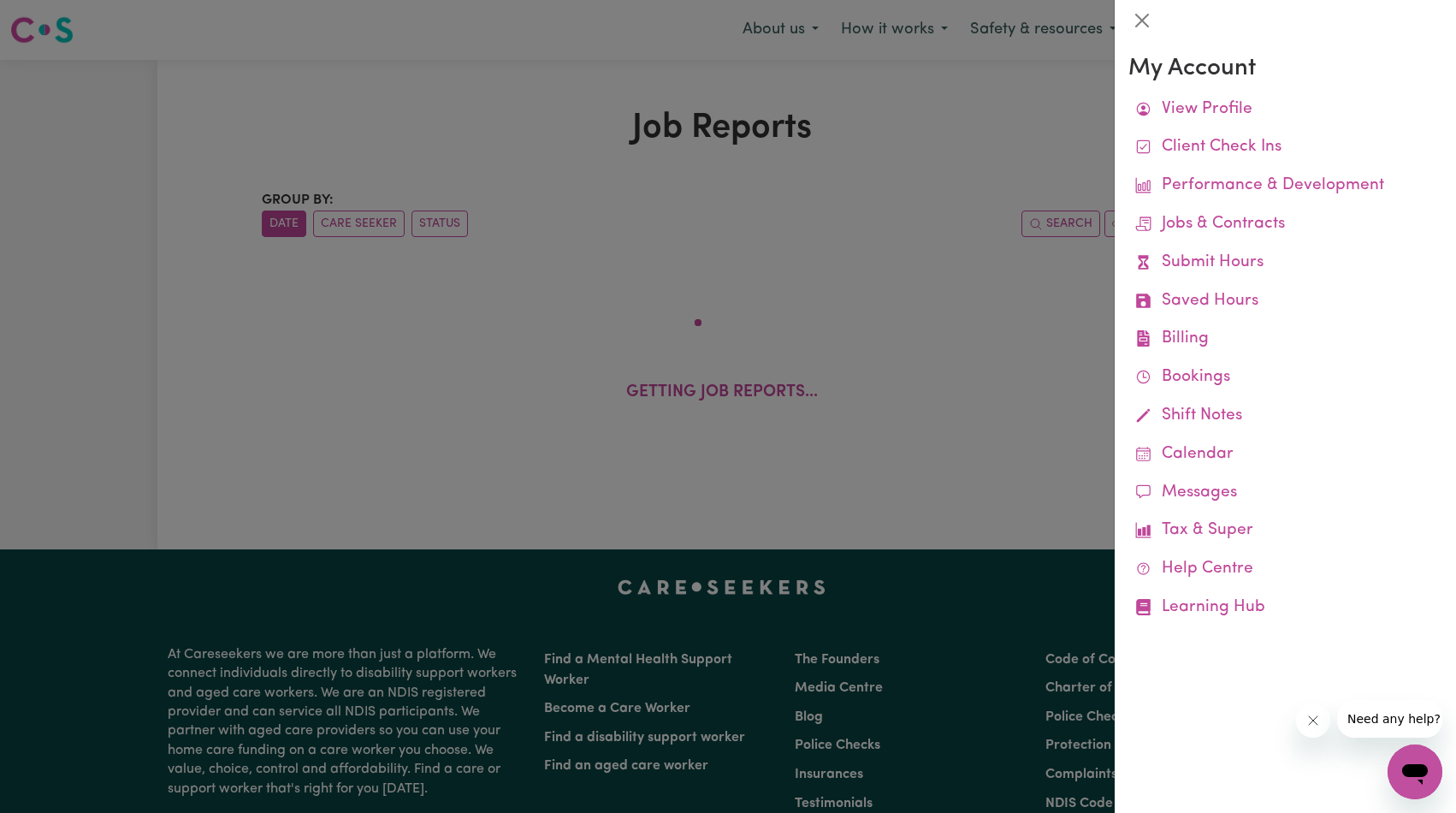
click at [917, 229] on div at bounding box center [728, 406] width 1456 height 813
